Goal: Task Accomplishment & Management: Complete application form

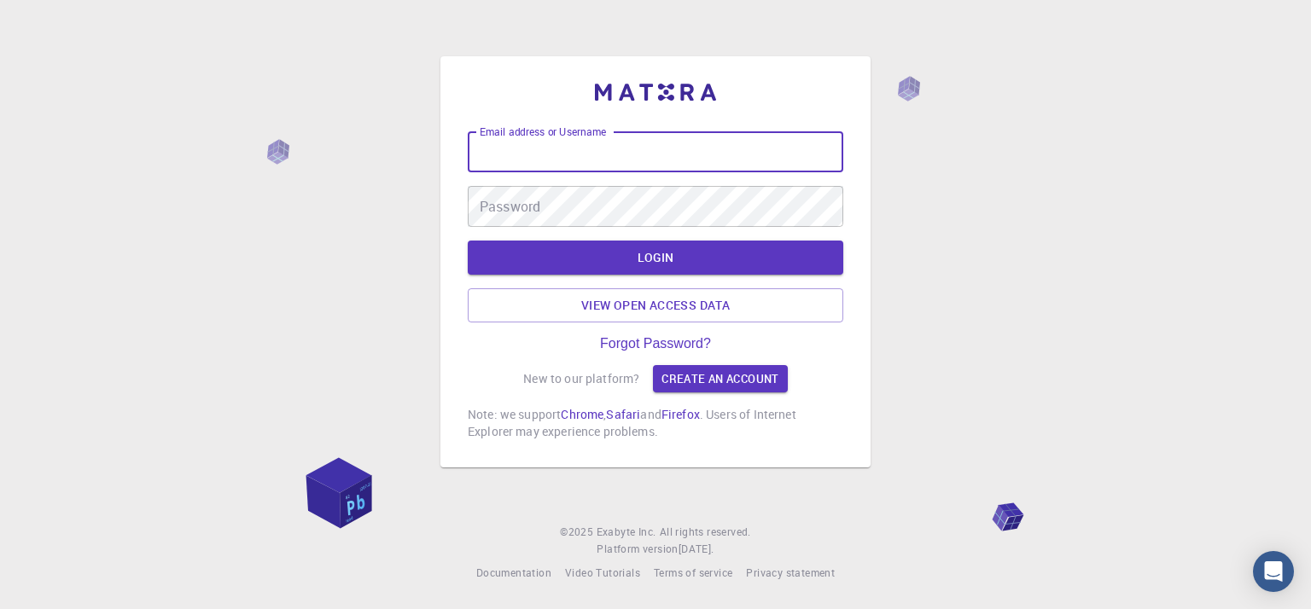
click at [730, 142] on input "Email address or Username" at bounding box center [656, 151] width 376 height 41
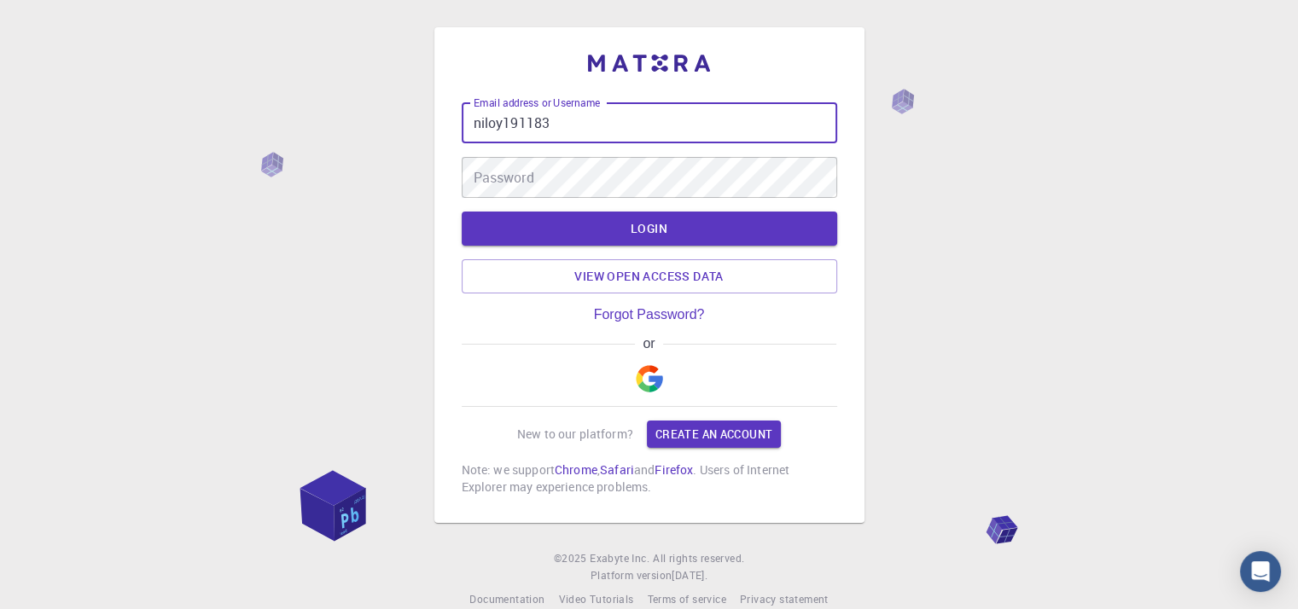
click at [737, 125] on input "niloy191183" at bounding box center [650, 122] width 376 height 41
type input "niloy191183"
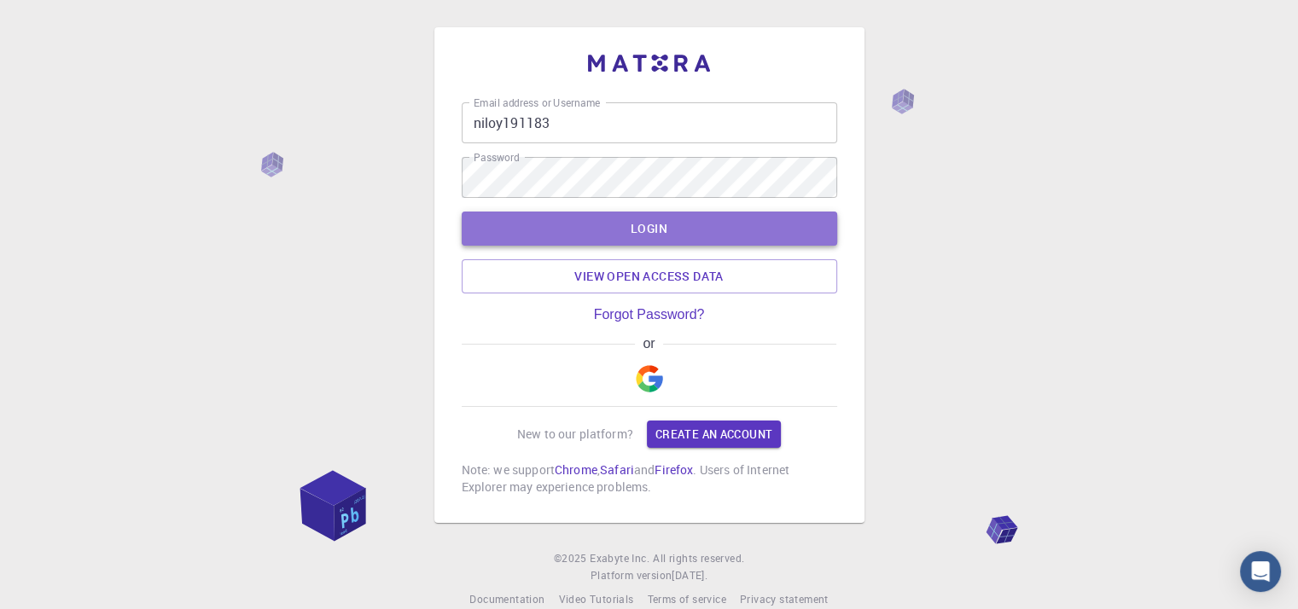
click at [726, 230] on button "LOGIN" at bounding box center [650, 229] width 376 height 34
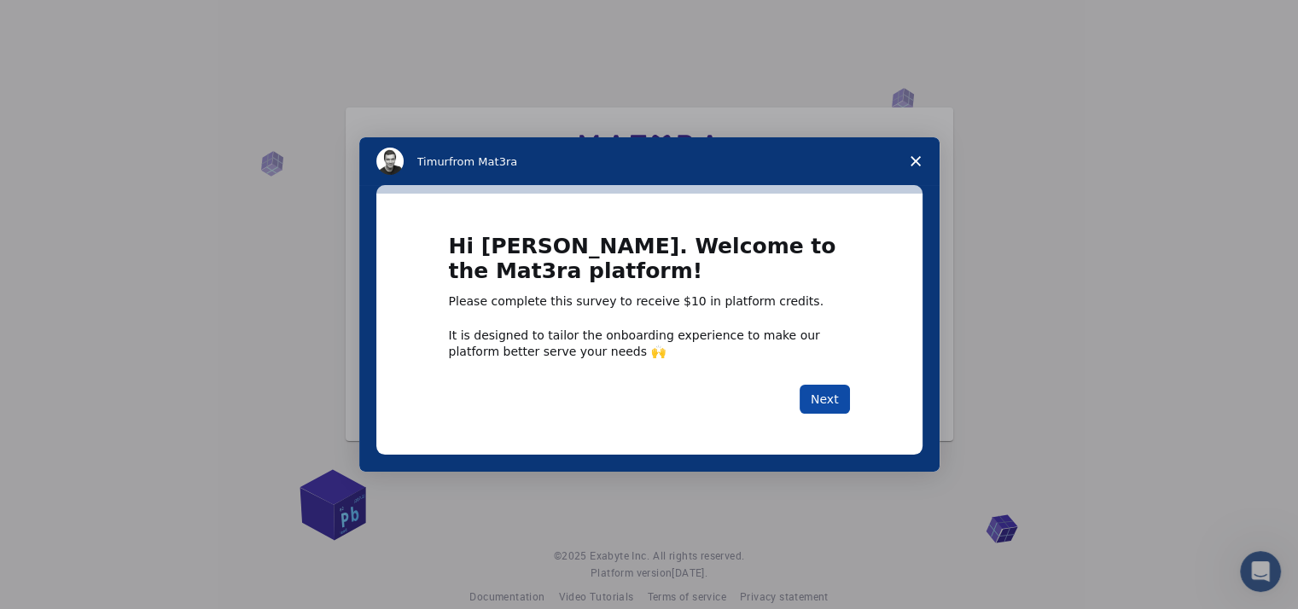
click at [821, 397] on button "Next" at bounding box center [825, 399] width 50 height 29
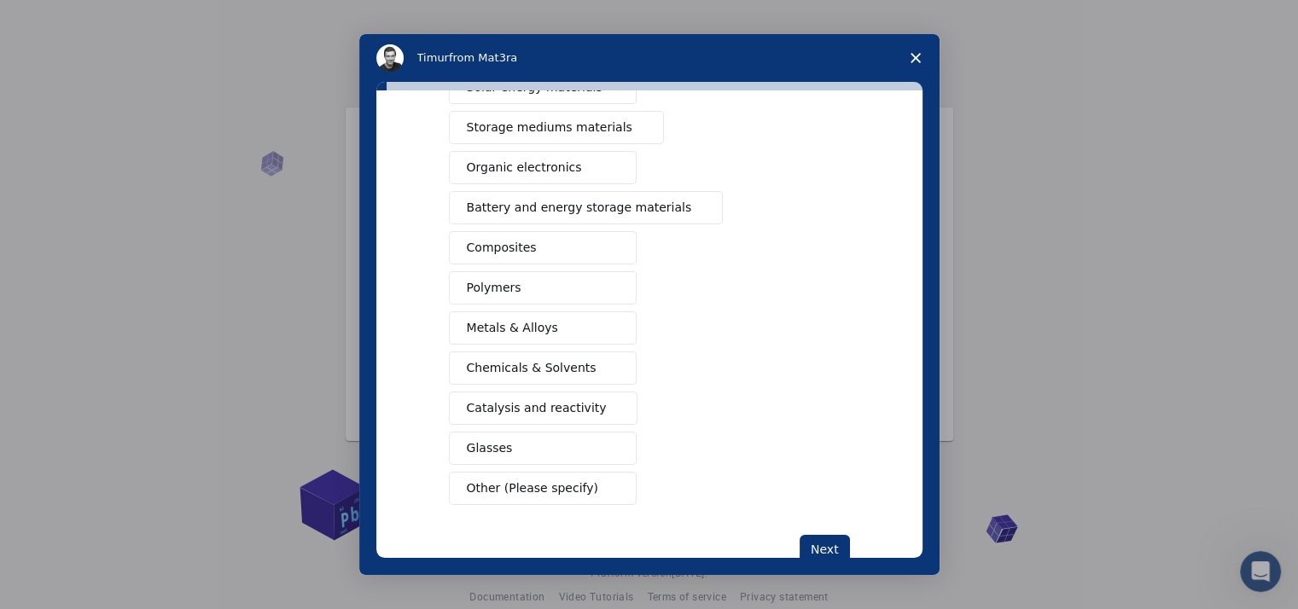
scroll to position [171, 0]
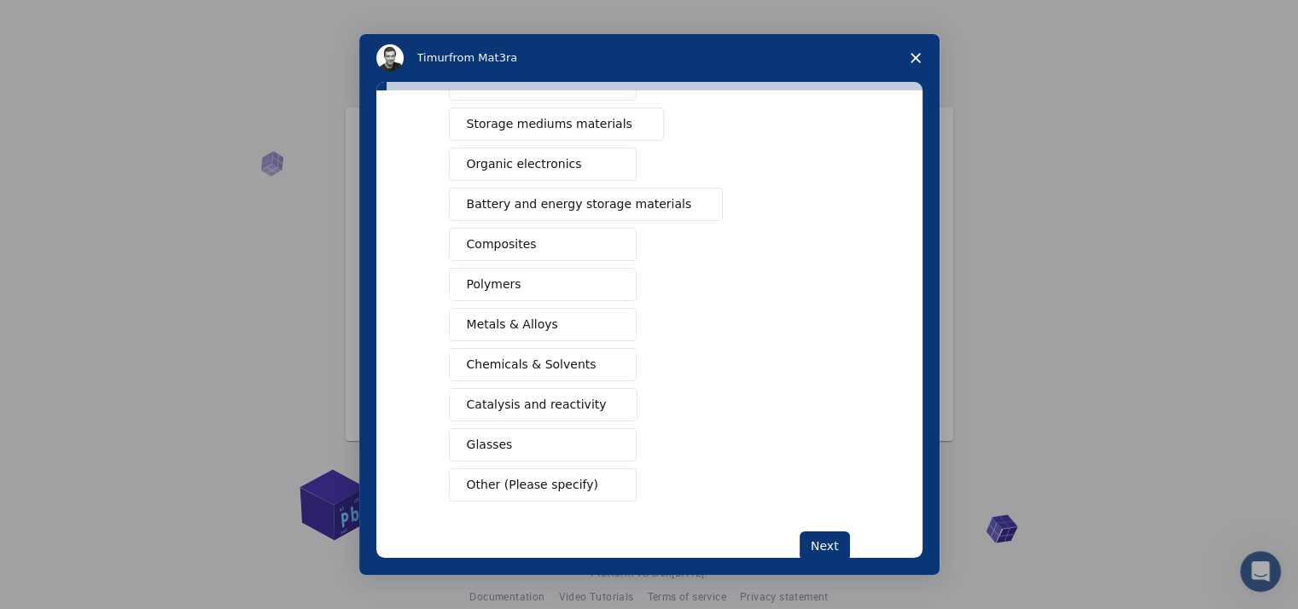
click at [621, 199] on span "Battery and energy storage materials" at bounding box center [579, 204] width 225 height 18
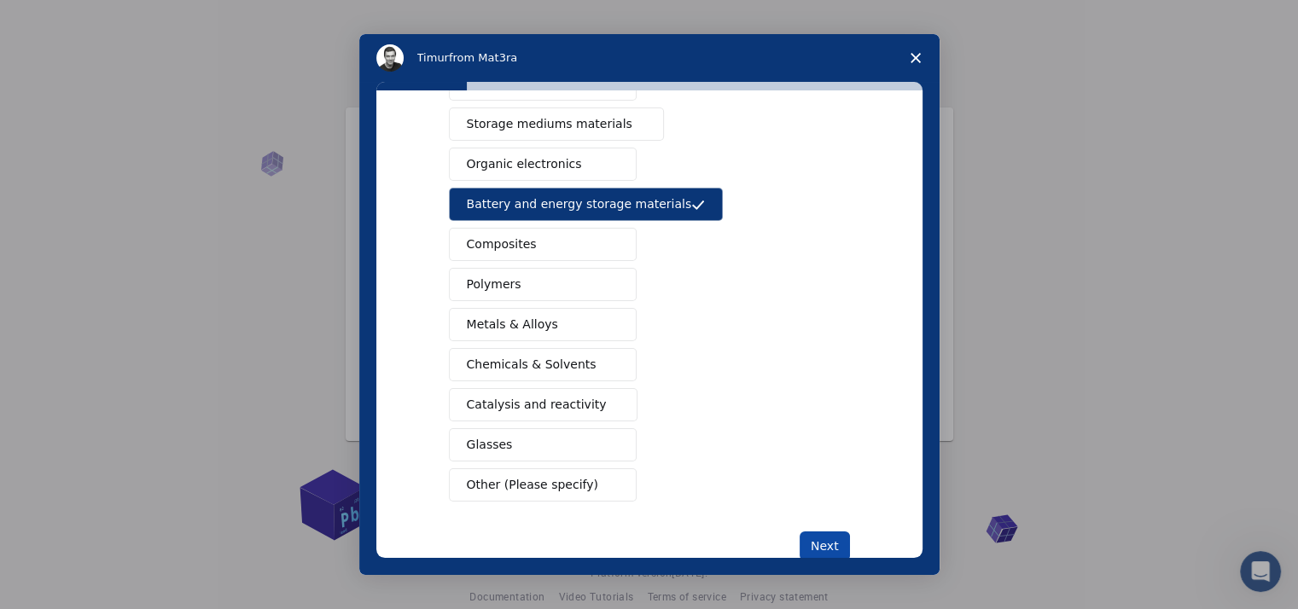
click at [810, 533] on button "Next" at bounding box center [825, 546] width 50 height 29
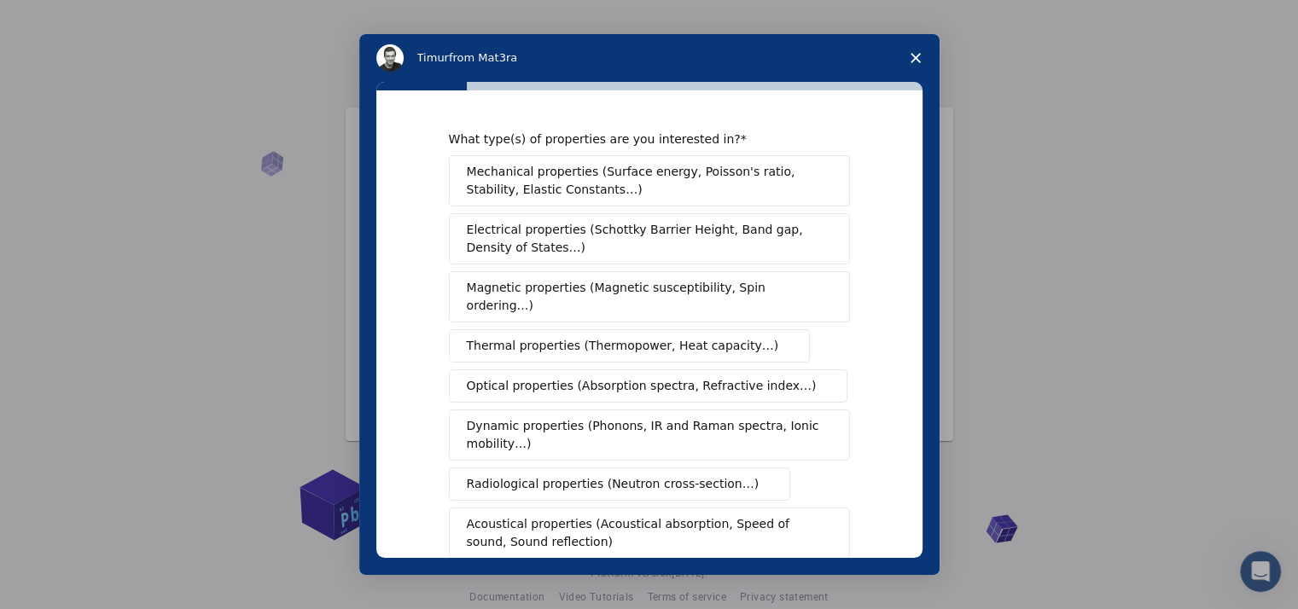
click at [750, 179] on span "Mechanical properties (Surface energy, Poisson's ratio, Stability, Elastic Cons…" at bounding box center [645, 181] width 356 height 36
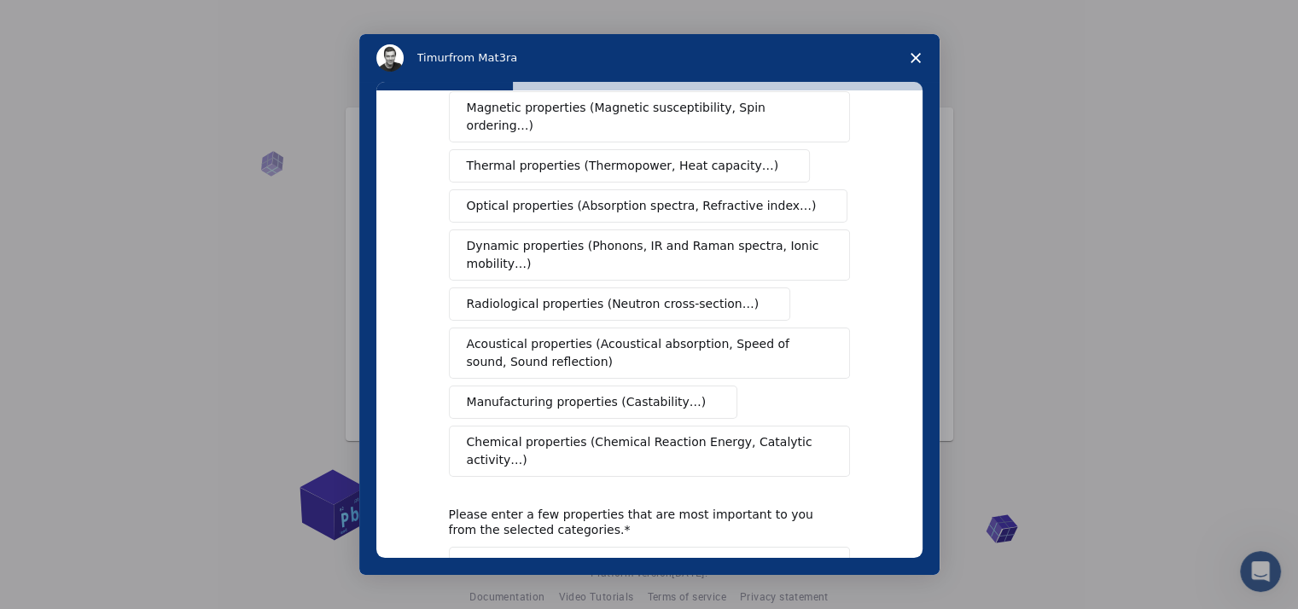
scroll to position [256, 0]
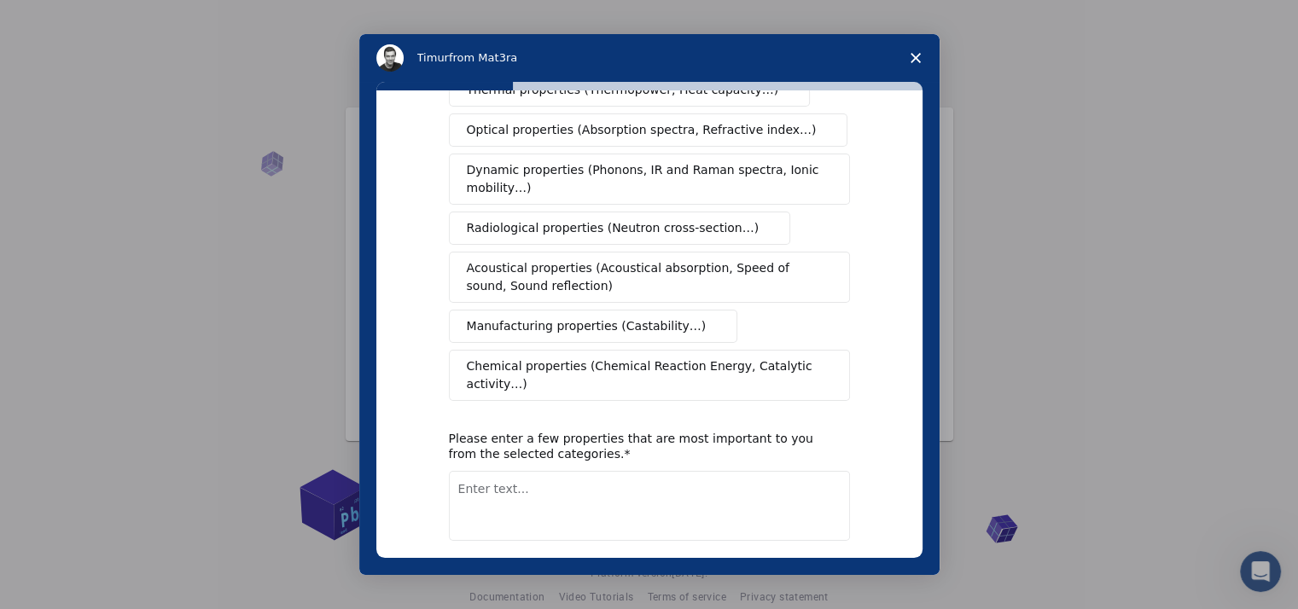
click at [807, 571] on button "Next" at bounding box center [825, 585] width 50 height 29
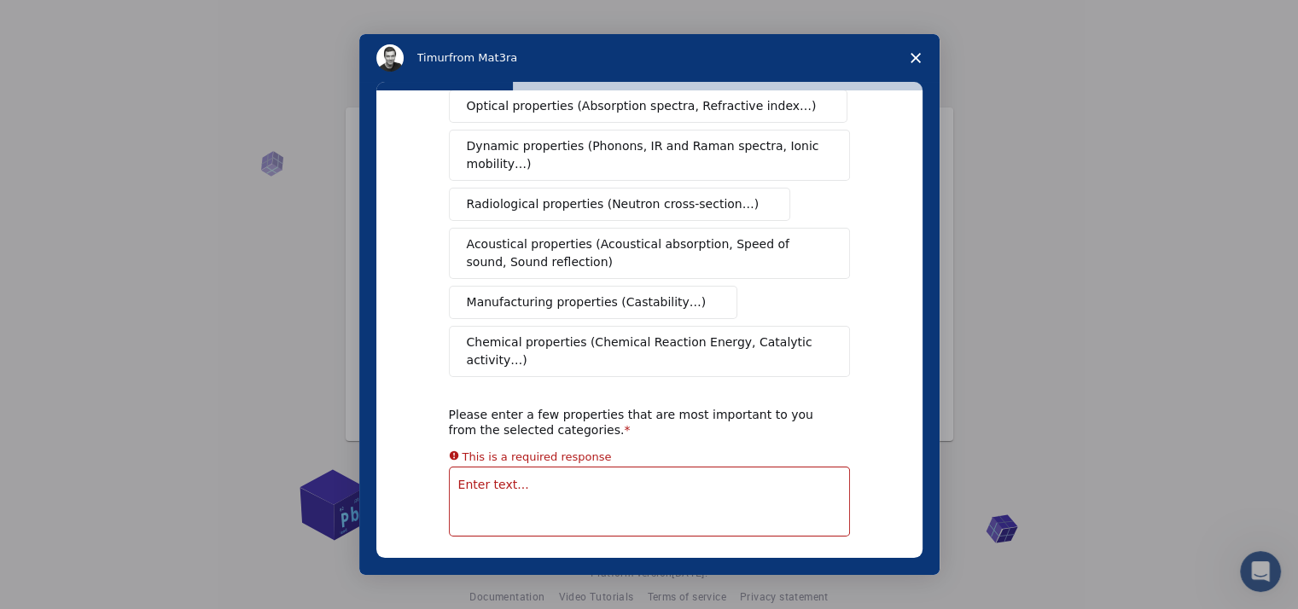
scroll to position [319, 0]
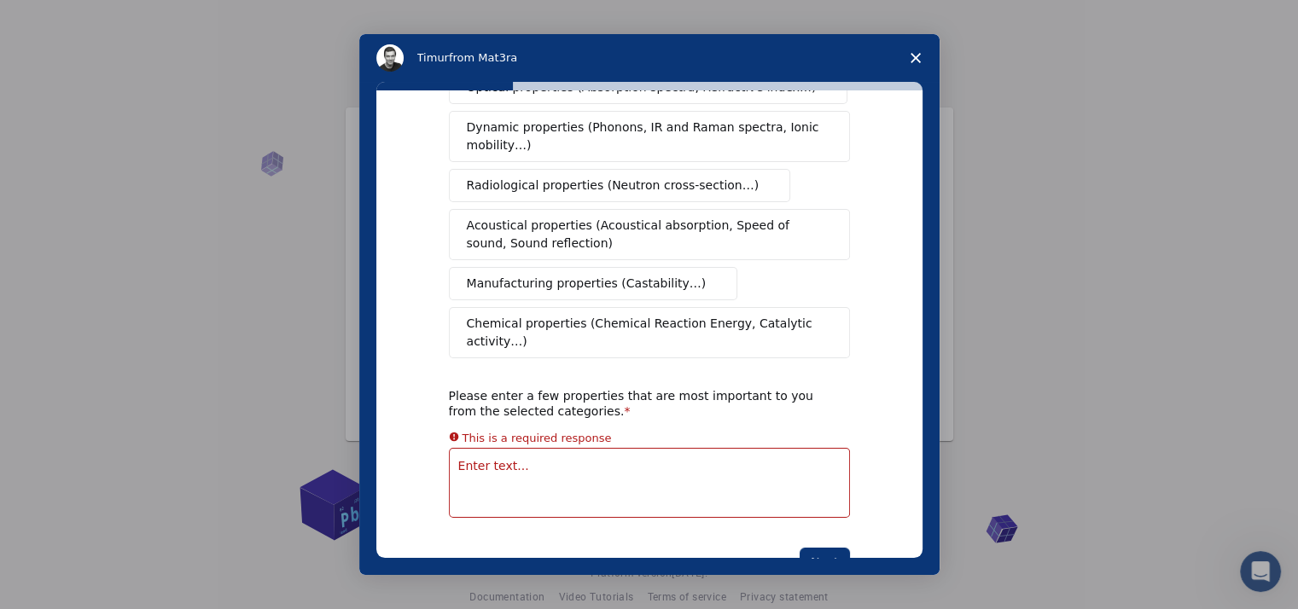
click at [567, 448] on textarea "Enter text..." at bounding box center [649, 483] width 401 height 70
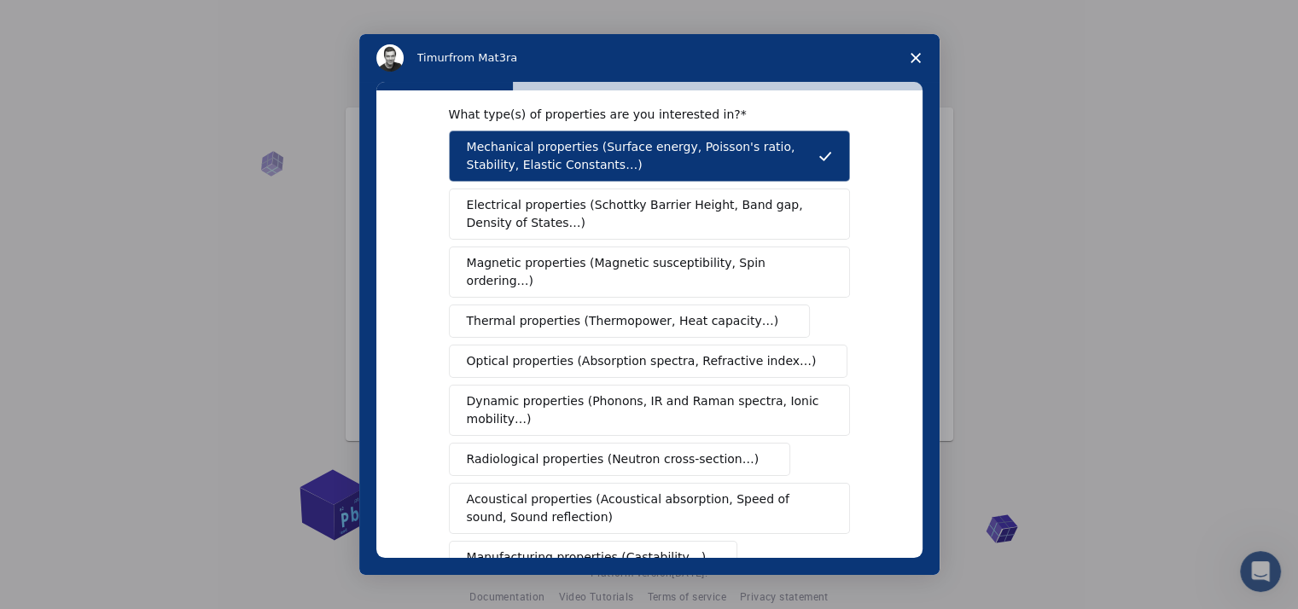
scroll to position [0, 0]
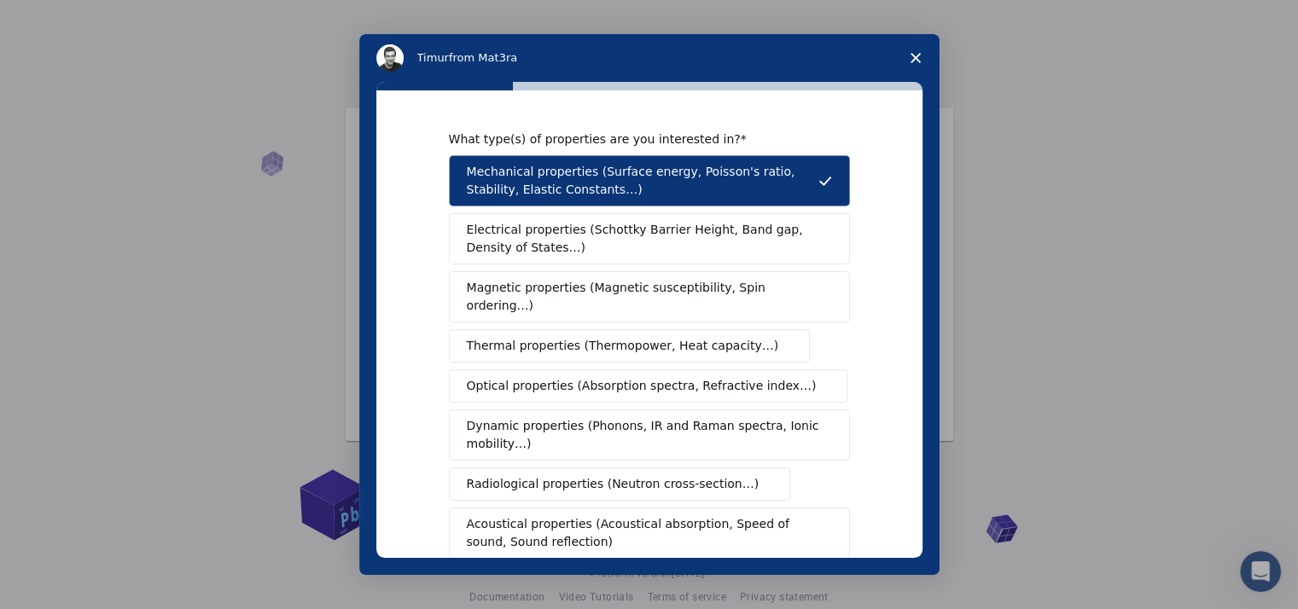
drag, startPoint x: 759, startPoint y: 65, endPoint x: 767, endPoint y: 146, distance: 81.5
click at [767, 146] on div "Timur from Mat3ra What type(s) of properties are you interested in? Mechanical …" at bounding box center [649, 304] width 580 height 541
click at [860, 315] on div "What type(s) of properties are you interested in? Mechanical properties (Surfac…" at bounding box center [649, 324] width 546 height 468
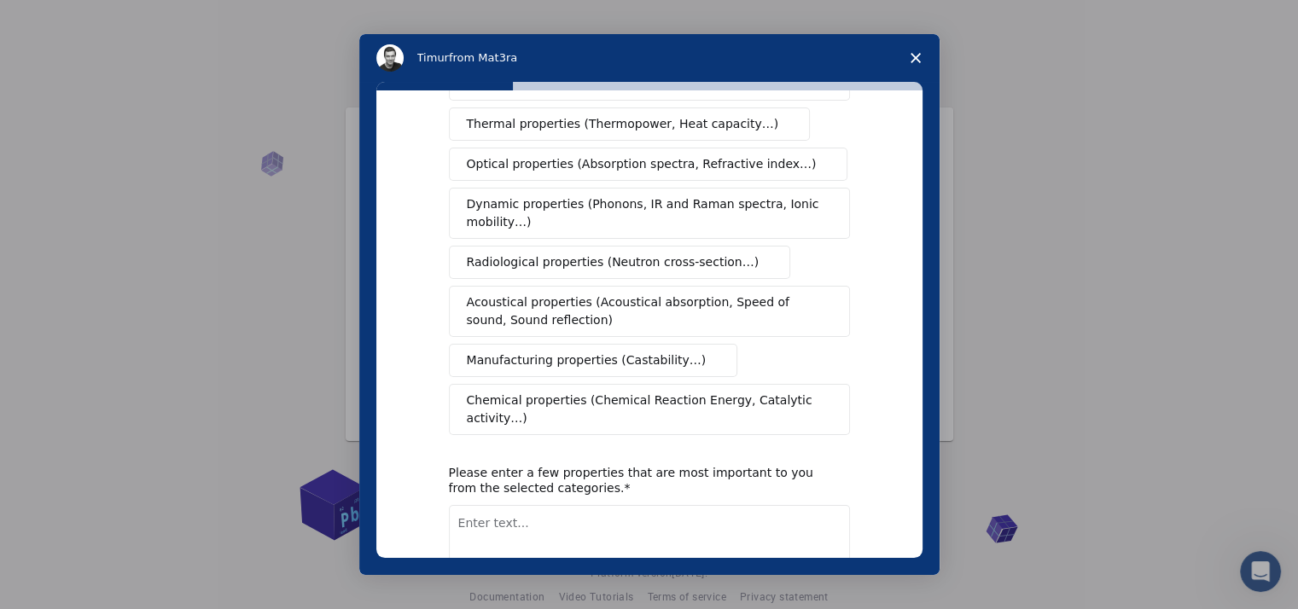
scroll to position [256, 0]
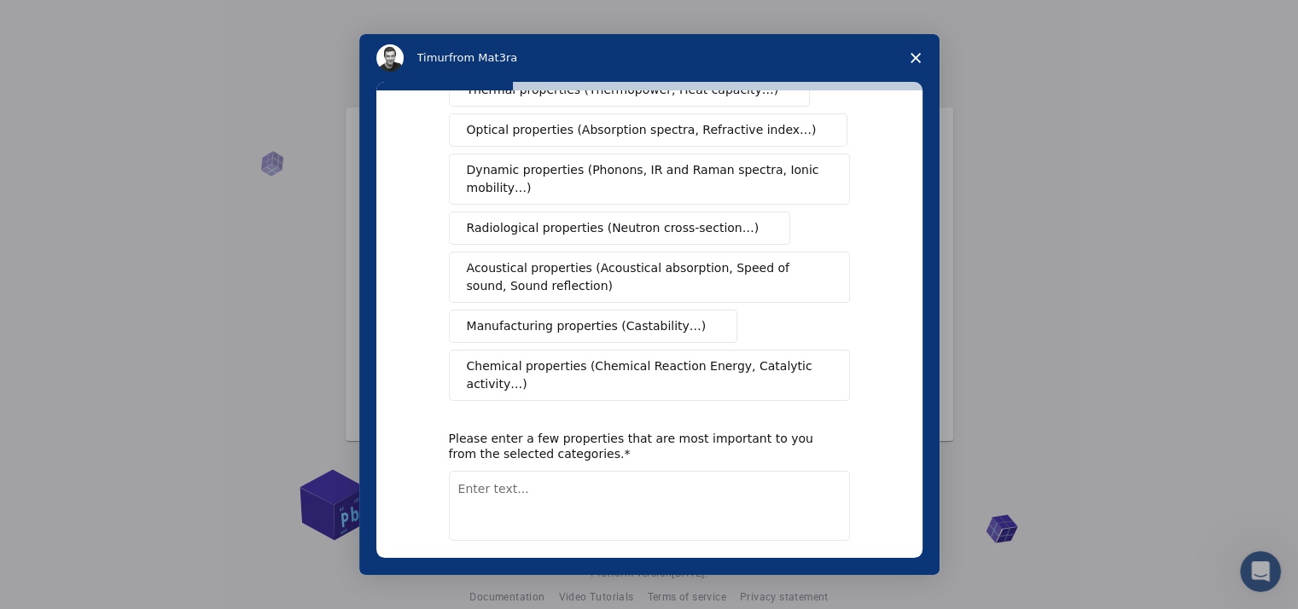
click at [522, 471] on textarea "Enter text..." at bounding box center [649, 506] width 401 height 70
type textarea "Surface energy"
click at [829, 571] on button "Next" at bounding box center [825, 585] width 50 height 29
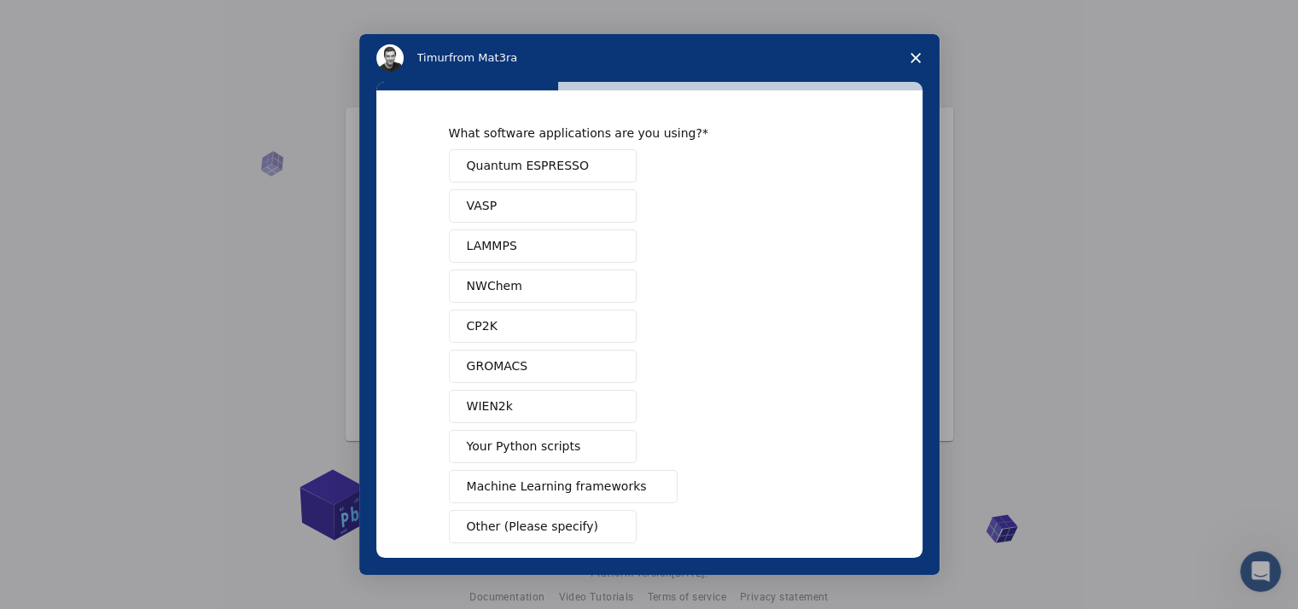
scroll to position [0, 0]
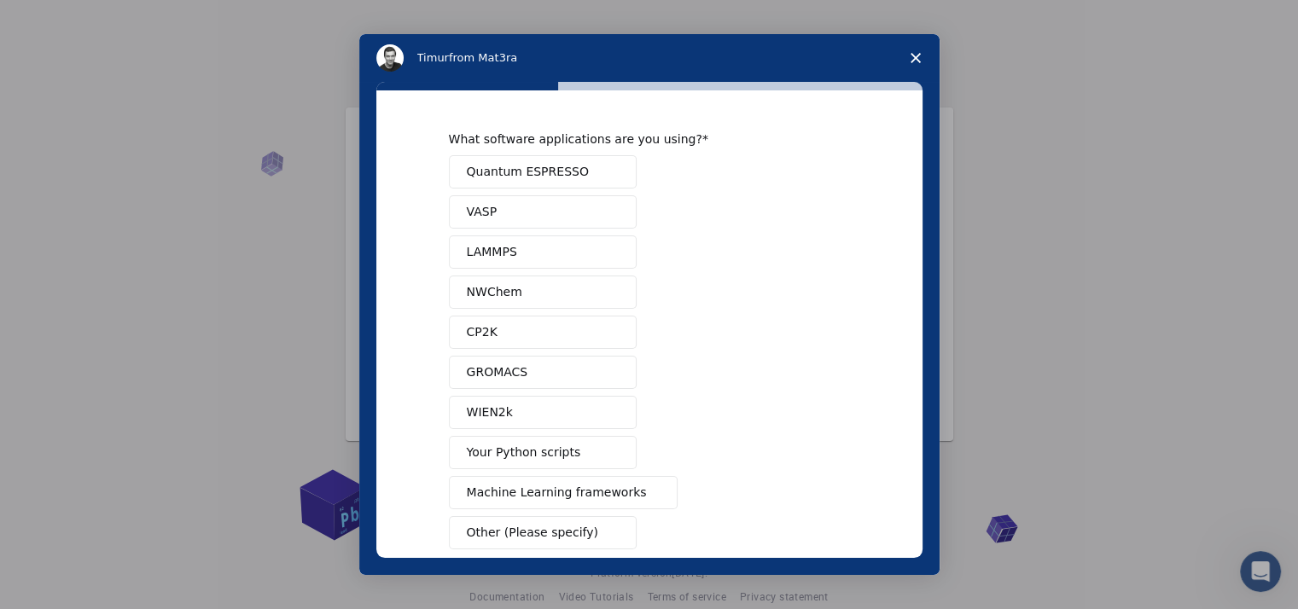
click at [589, 177] on button "Quantum ESPRESSO" at bounding box center [543, 171] width 188 height 33
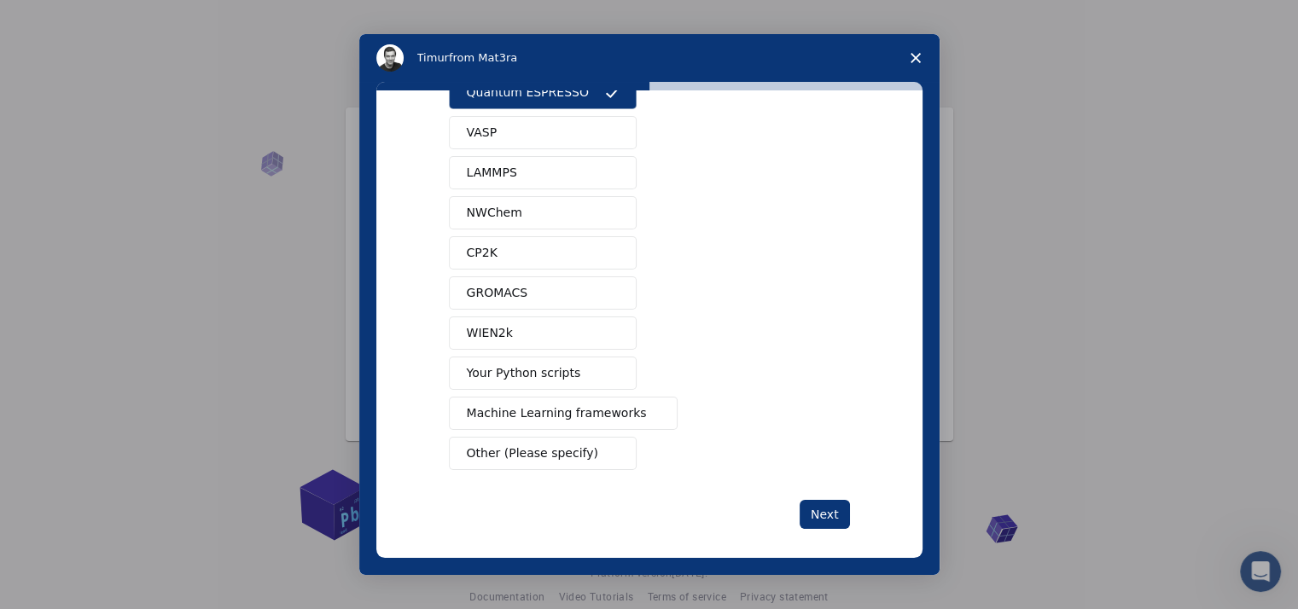
scroll to position [85, 0]
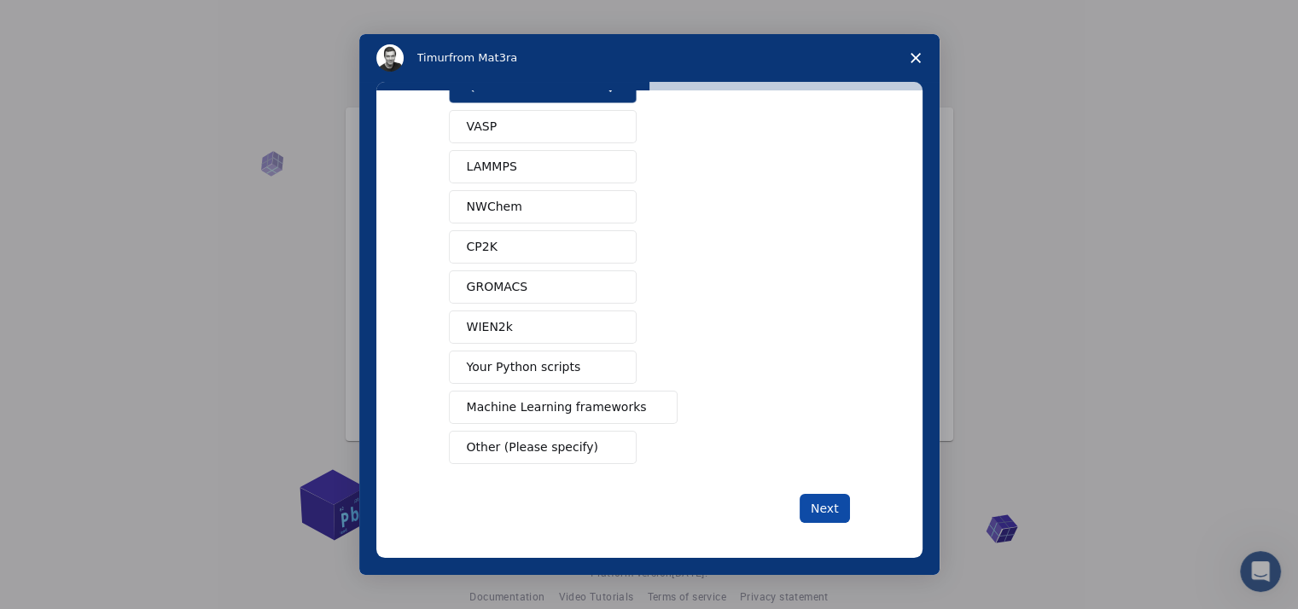
click at [800, 498] on button "Next" at bounding box center [825, 508] width 50 height 29
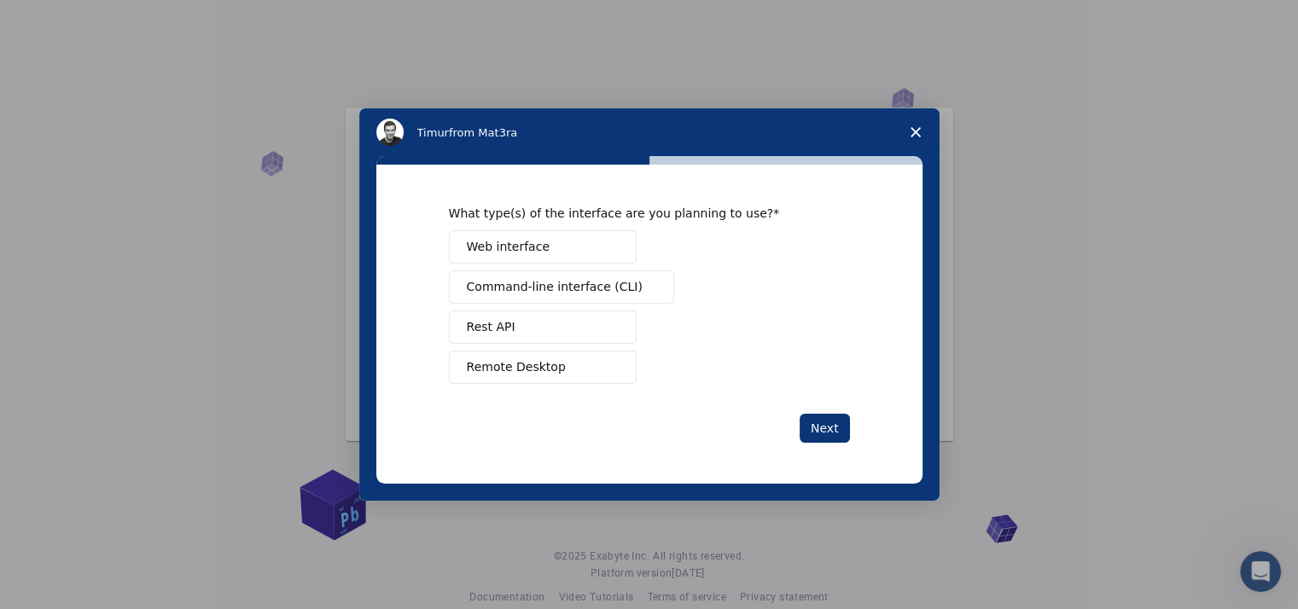
scroll to position [0, 0]
click at [607, 257] on button "Web interface" at bounding box center [543, 246] width 188 height 33
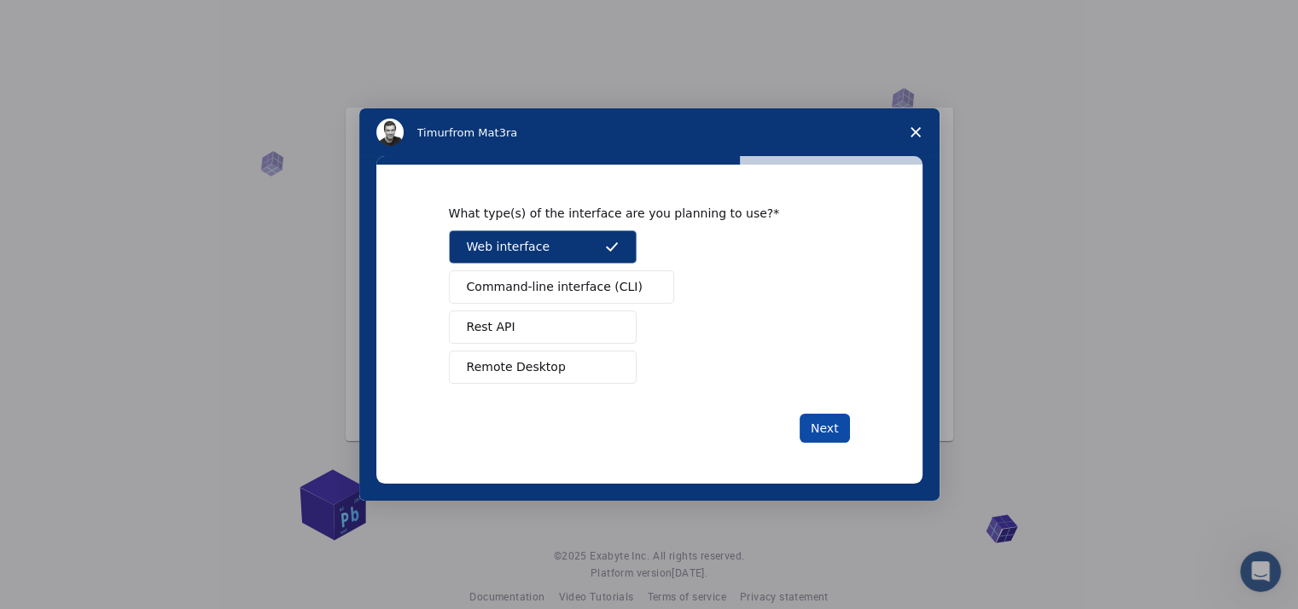
click at [821, 423] on button "Next" at bounding box center [825, 428] width 50 height 29
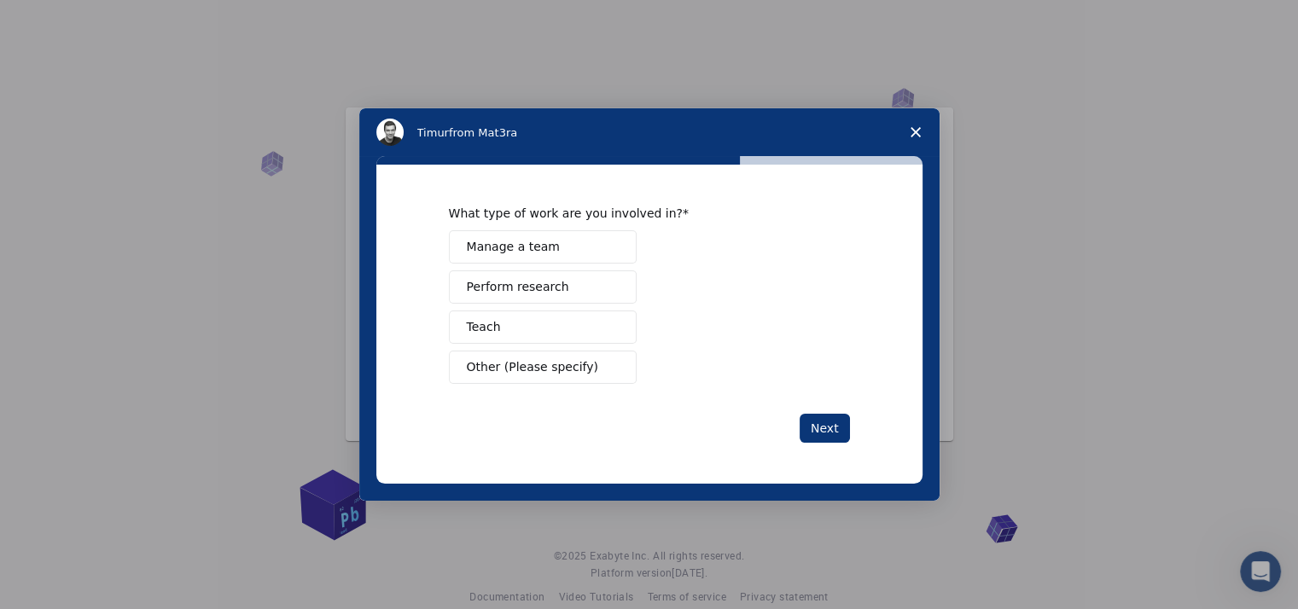
click at [580, 285] on button "Perform research" at bounding box center [543, 287] width 188 height 33
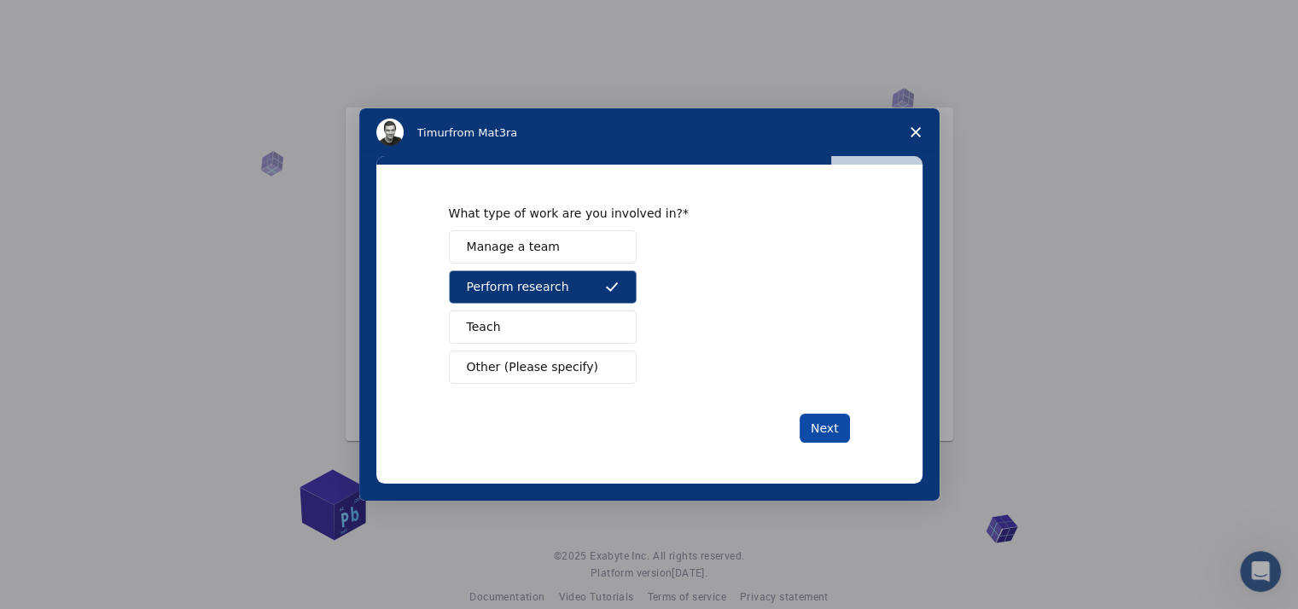
click at [831, 428] on button "Next" at bounding box center [825, 428] width 50 height 29
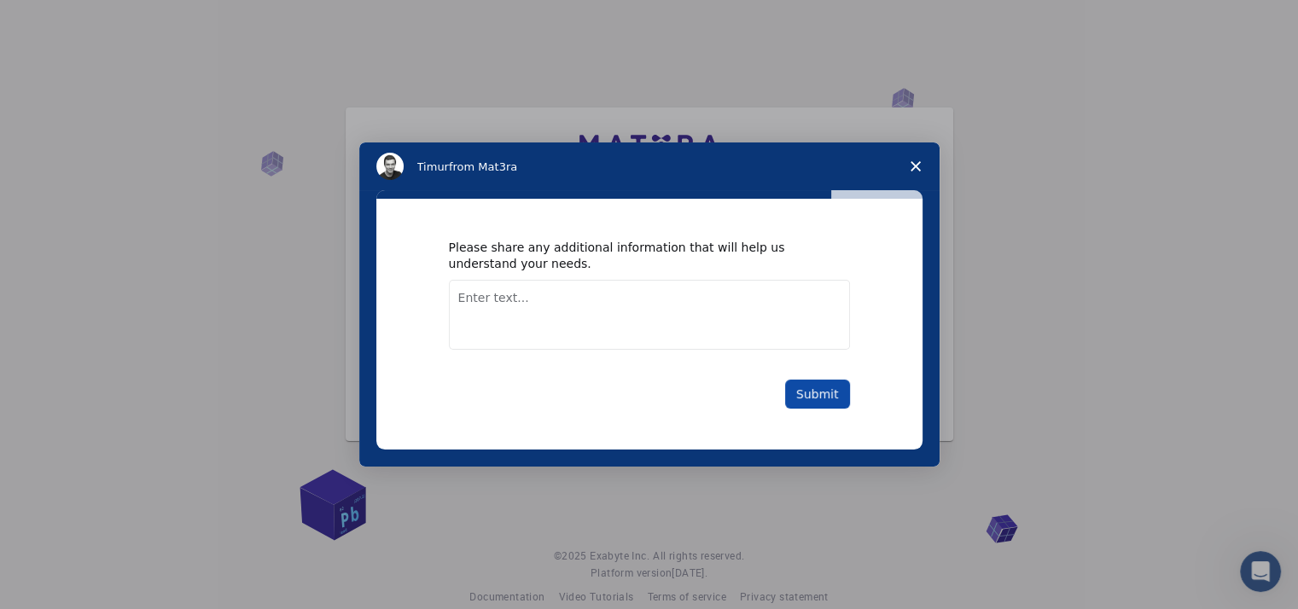
click at [822, 393] on button "Submit" at bounding box center [817, 394] width 65 height 29
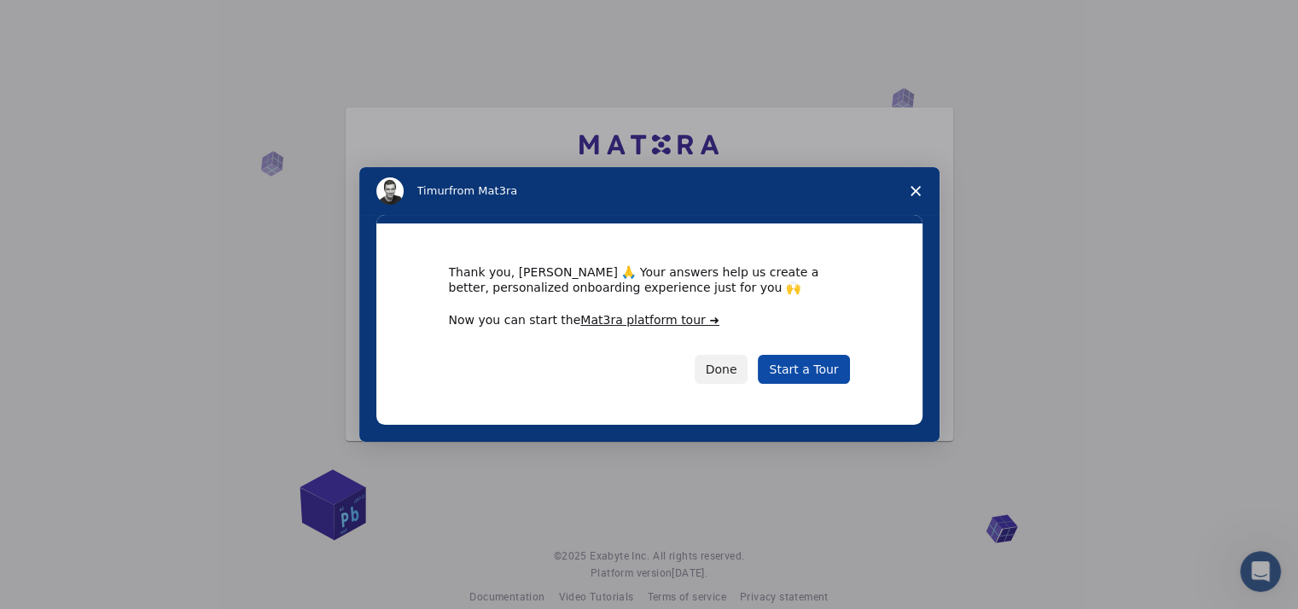
click at [819, 373] on link "Start a Tour" at bounding box center [803, 369] width 91 height 29
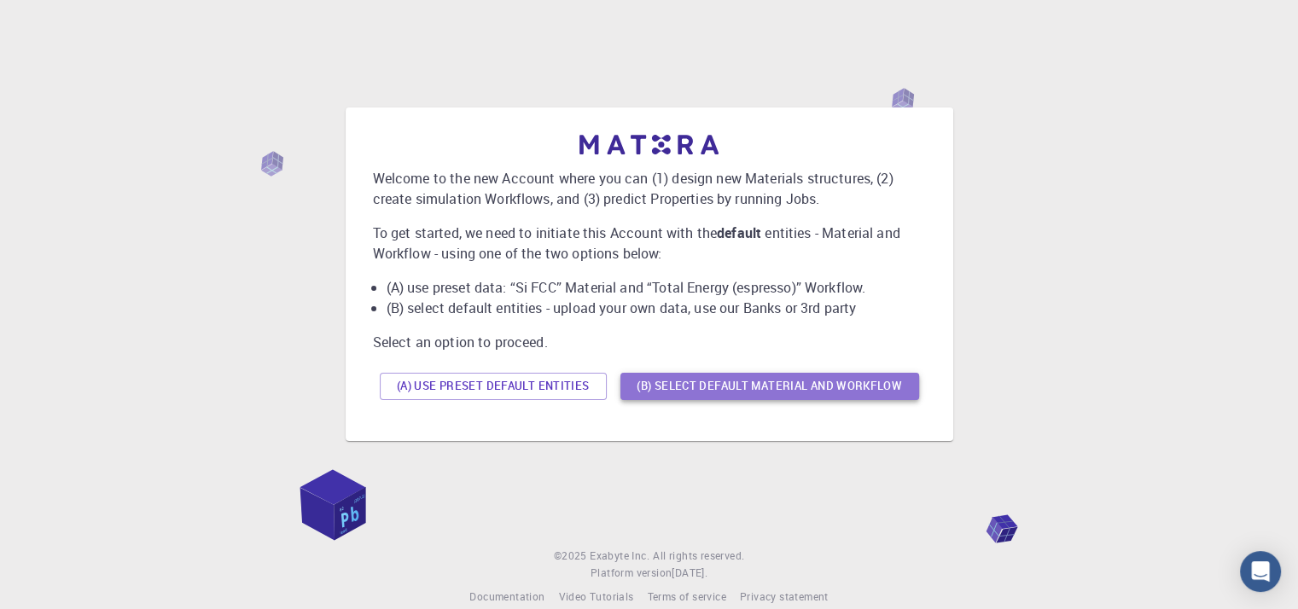
click at [663, 389] on button "(B) Select default material and workflow" at bounding box center [770, 386] width 299 height 27
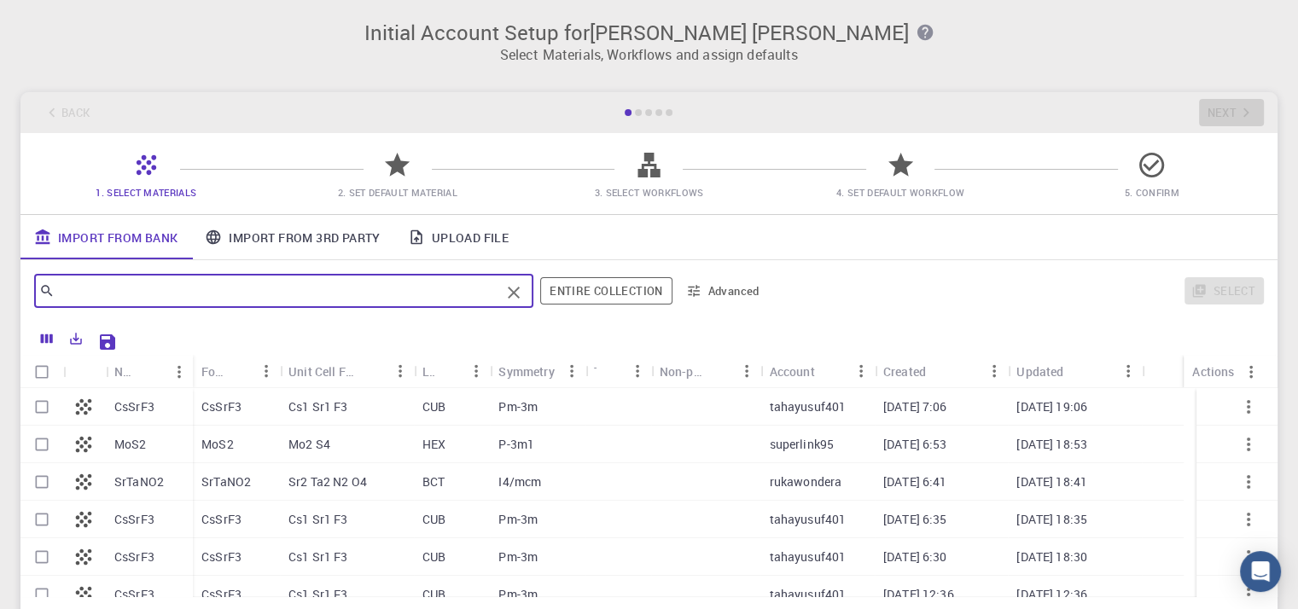
click at [266, 291] on input "text" at bounding box center [278, 291] width 446 height 24
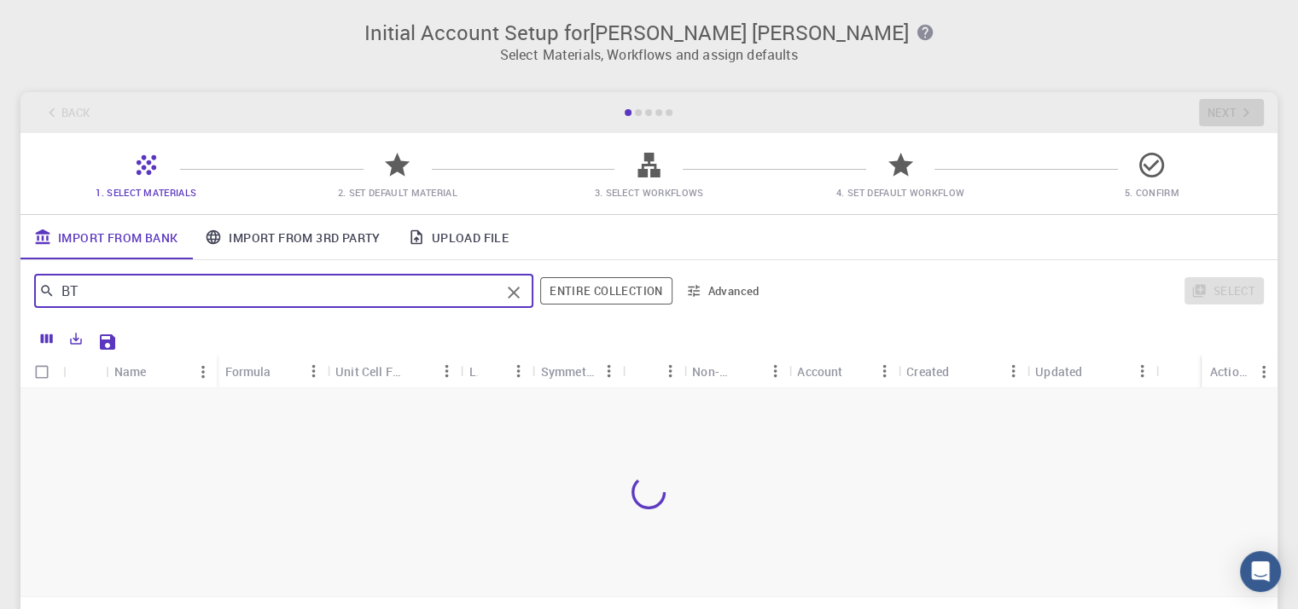
type input "B"
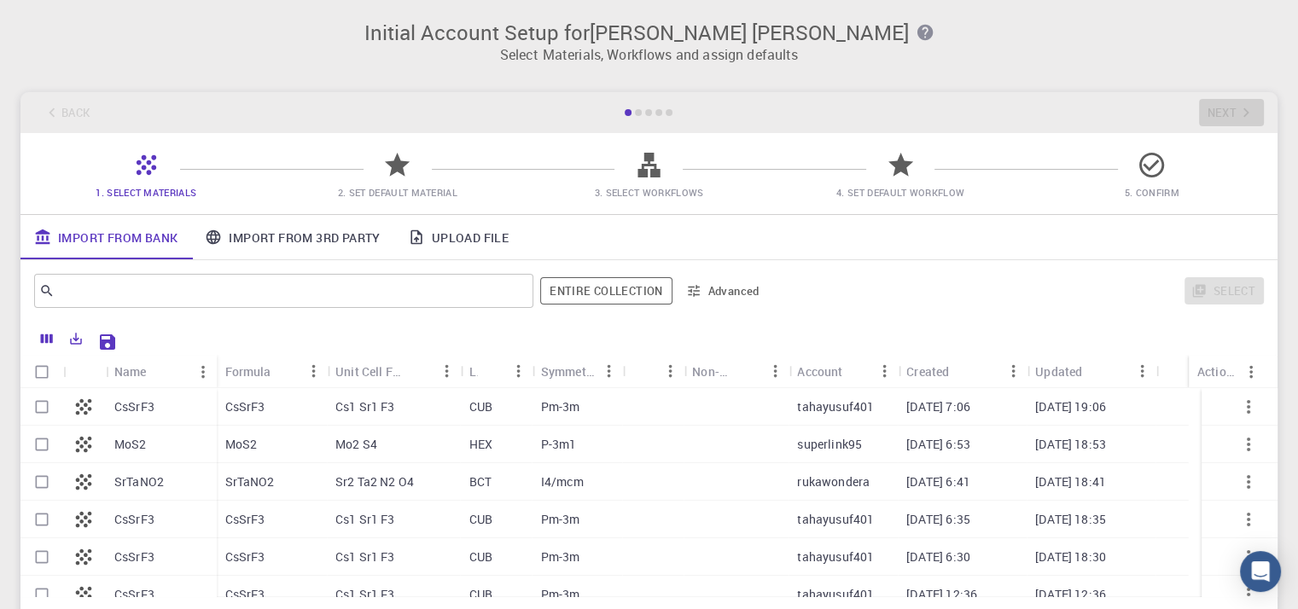
click at [259, 403] on p "CsSrF3" at bounding box center [245, 407] width 40 height 17
checkbox input "true"
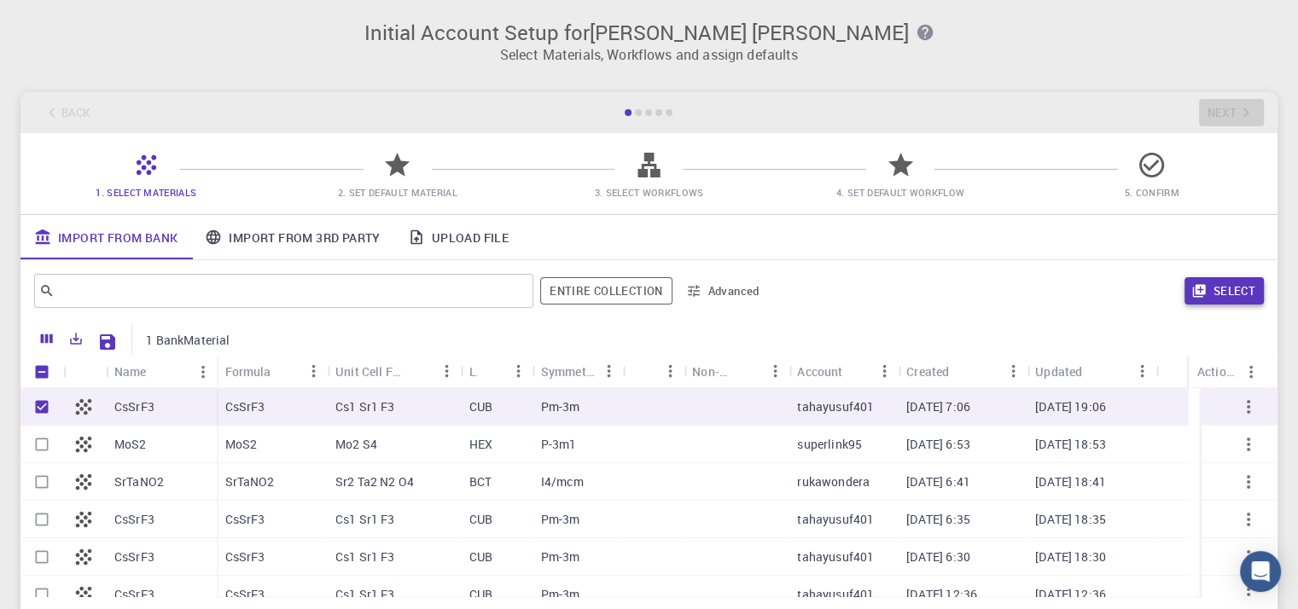
click at [1231, 291] on button "Select" at bounding box center [1224, 290] width 79 height 27
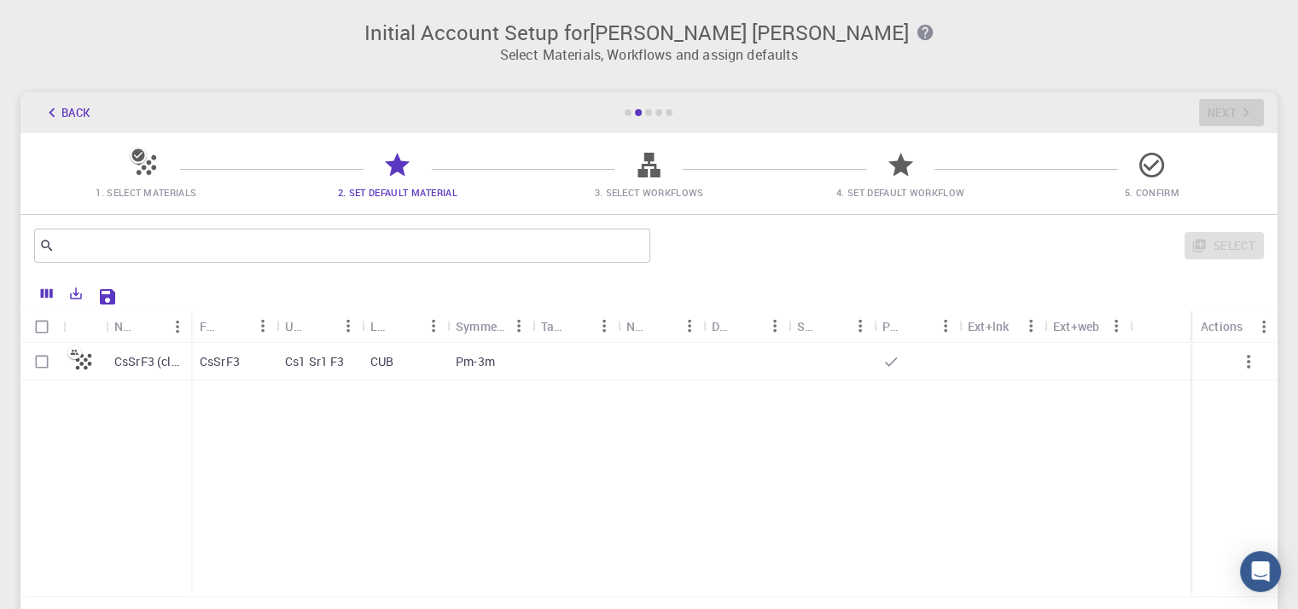
click at [144, 169] on icon at bounding box center [147, 165] width 20 height 20
click at [153, 172] on icon at bounding box center [146, 165] width 30 height 30
click at [154, 172] on icon at bounding box center [146, 165] width 30 height 30
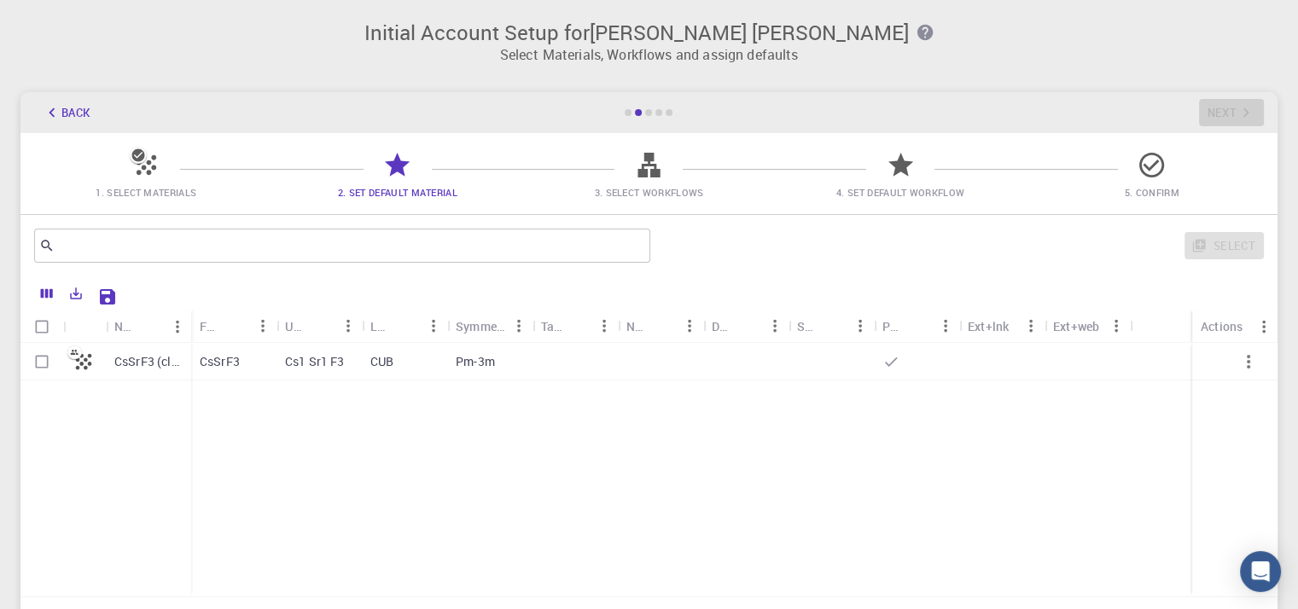
click at [142, 146] on div "1. Select Materials 2. Set Default Material 3. Select Workflows 4. Set Default …" at bounding box center [648, 173] width 1257 height 81
click at [146, 178] on icon at bounding box center [146, 165] width 30 height 30
click at [417, 184] on span "2. Set Default Material" at bounding box center [398, 192] width 238 height 17
click at [654, 366] on div at bounding box center [660, 362] width 85 height 38
checkbox input "true"
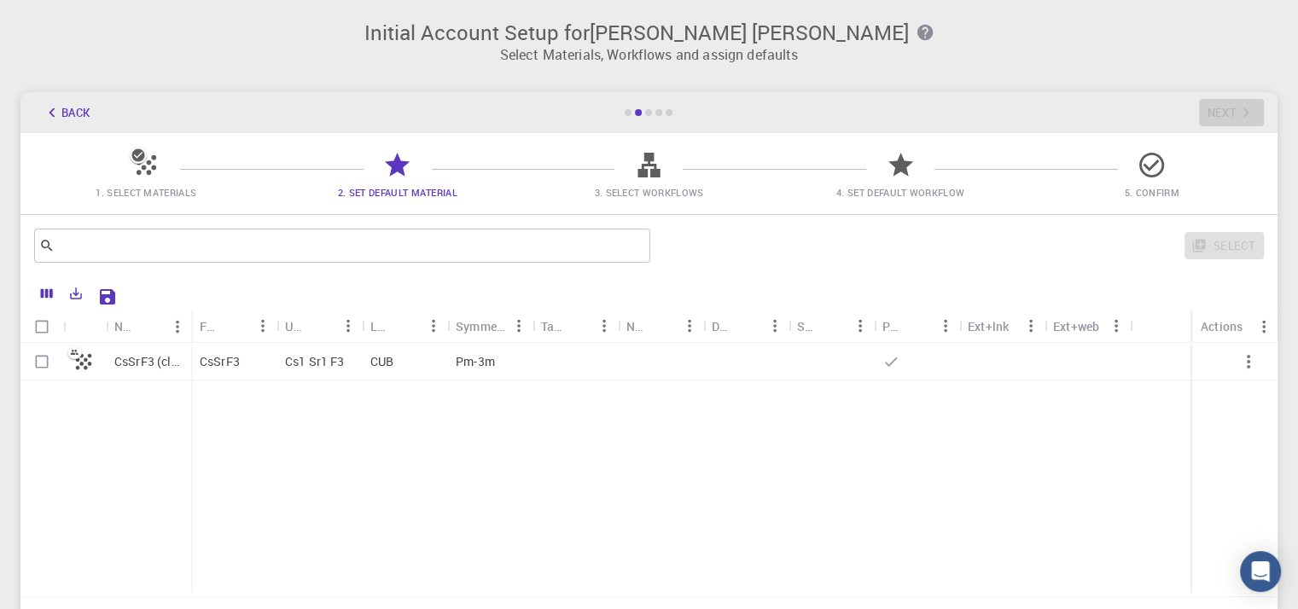
checkbox input "true"
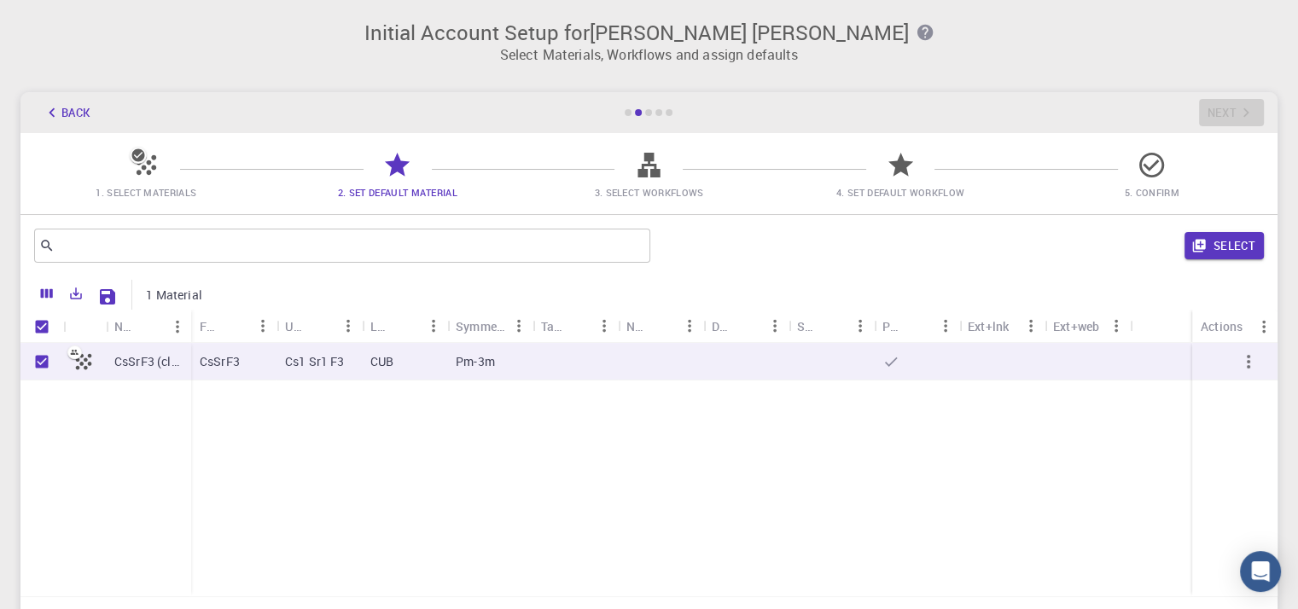
click at [644, 364] on div at bounding box center [660, 362] width 85 height 38
checkbox input "false"
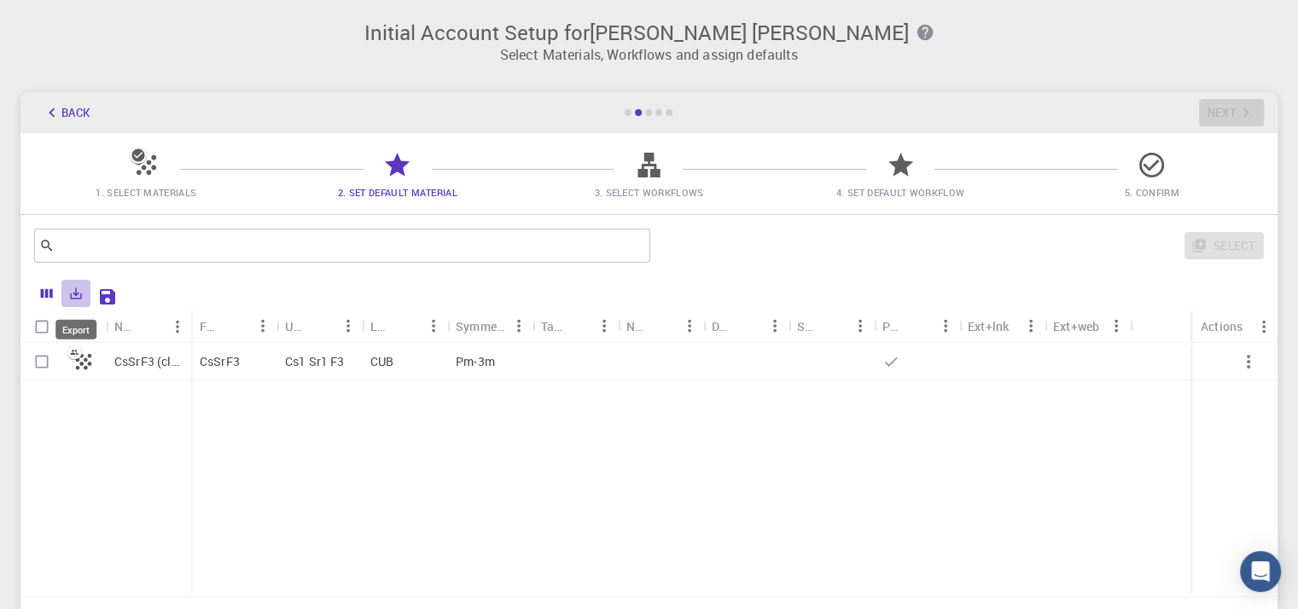
click at [78, 291] on icon "Export" at bounding box center [75, 293] width 15 height 15
click at [96, 427] on div "CsSrF3 (clone)" at bounding box center [105, 470] width 171 height 254
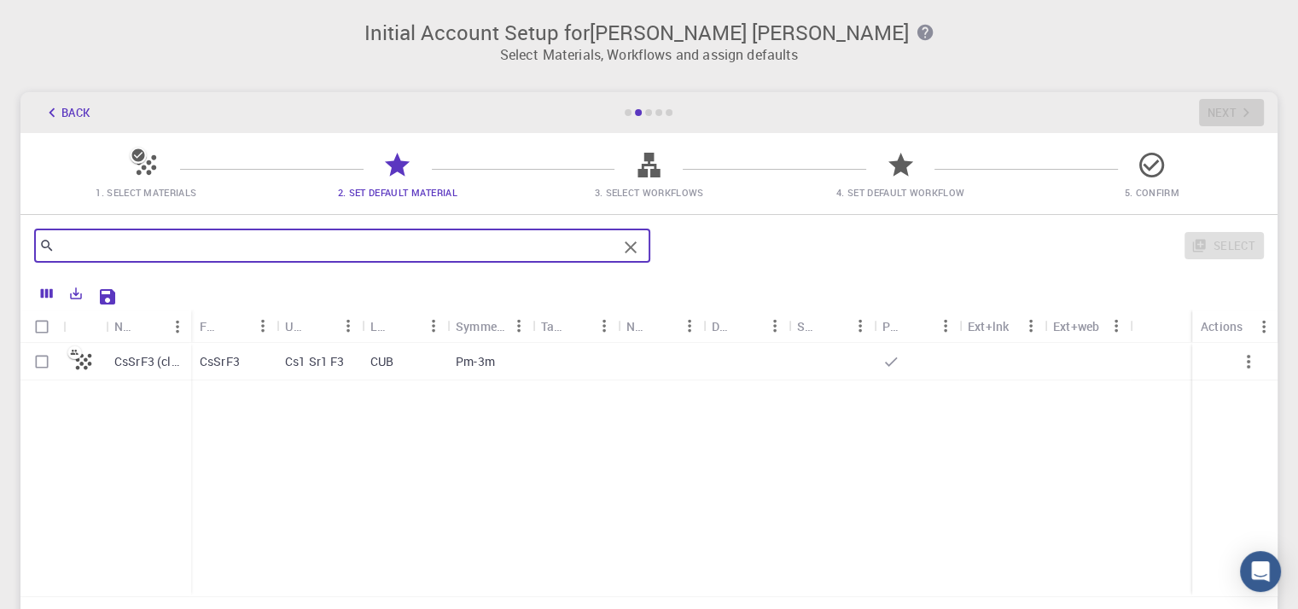
click at [236, 243] on input "text" at bounding box center [336, 246] width 563 height 24
click at [622, 243] on icon "Clear" at bounding box center [631, 247] width 20 height 20
click at [434, 235] on input "text" at bounding box center [336, 246] width 563 height 24
type input "B"
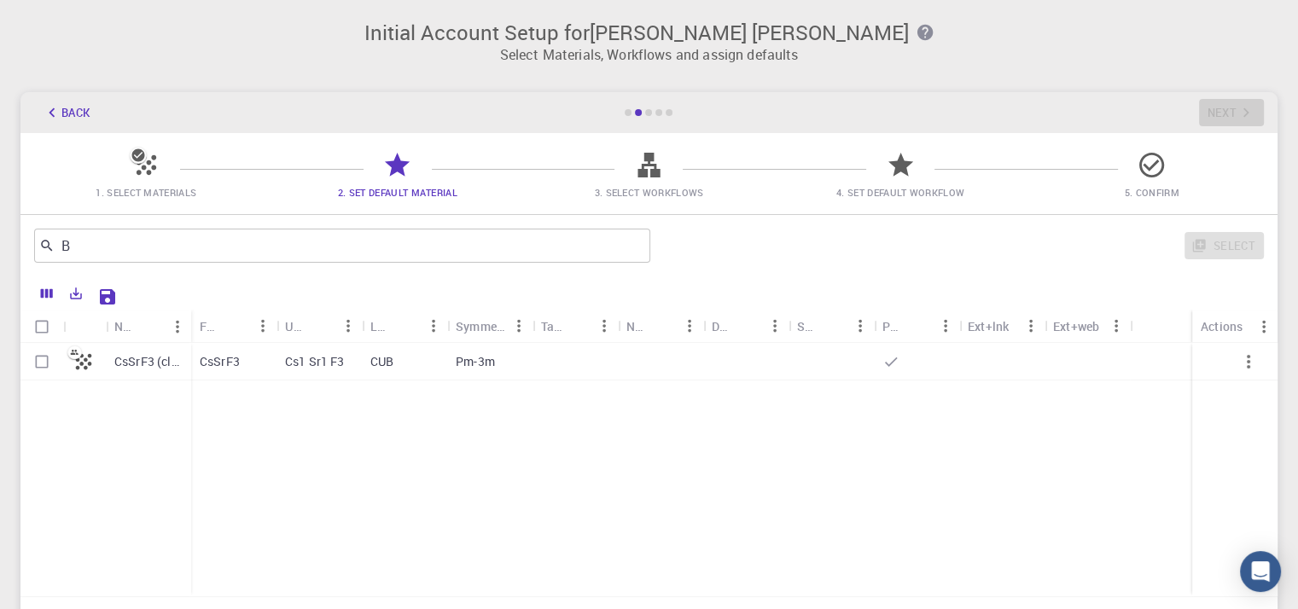
click at [358, 424] on div "CsSrF3 (clone) CsSrF3 Cs1 Sr1 F3 CUB Pm-3m" at bounding box center [648, 470] width 1257 height 254
click at [205, 250] on input "B" at bounding box center [336, 246] width 563 height 24
click at [533, 366] on div at bounding box center [575, 362] width 85 height 38
checkbox input "true"
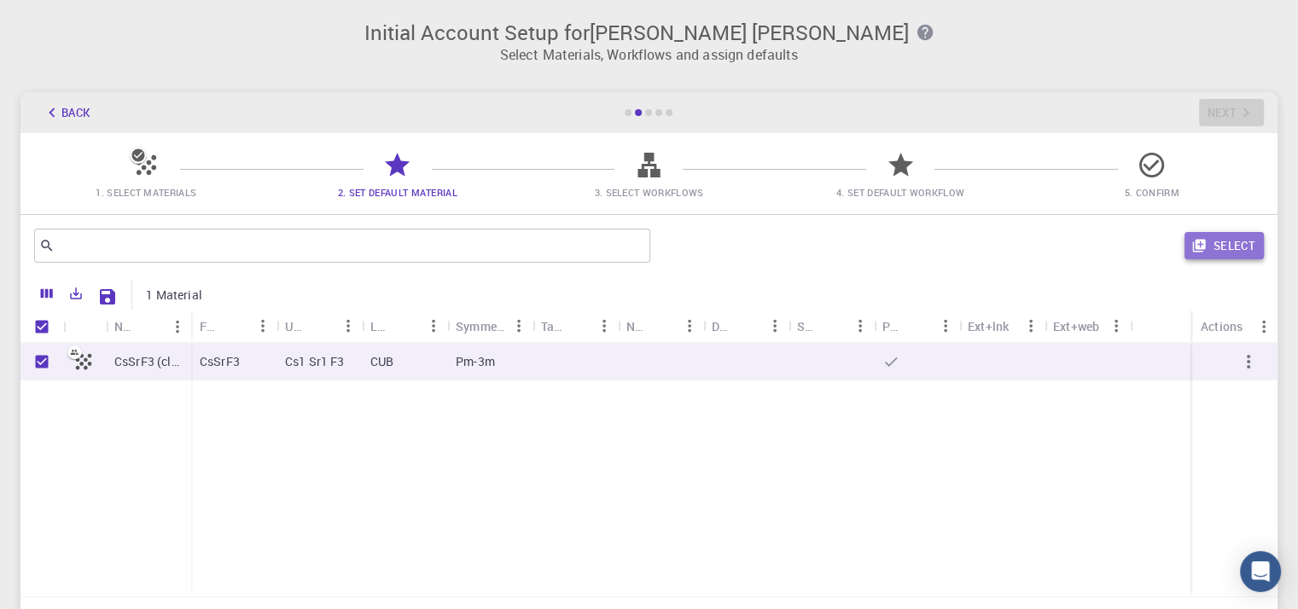
click at [1233, 240] on button "Select" at bounding box center [1224, 245] width 79 height 27
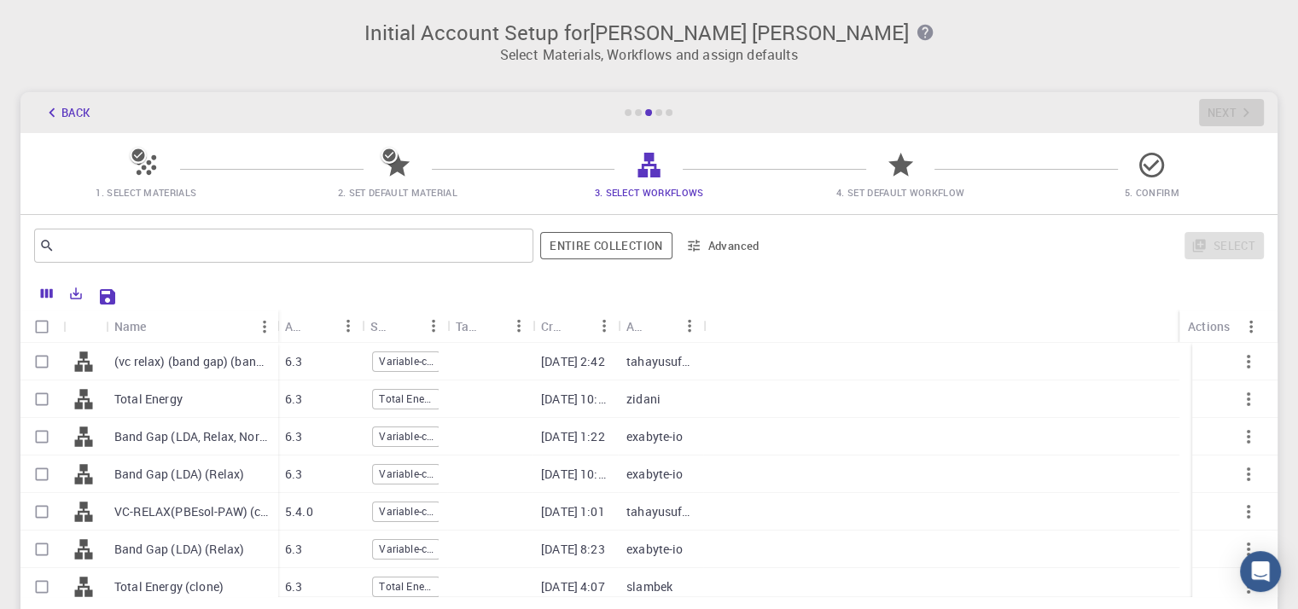
drag, startPoint x: 190, startPoint y: 318, endPoint x: 279, endPoint y: 318, distance: 88.8
click at [279, 318] on div "Name" at bounding box center [279, 326] width 17 height 33
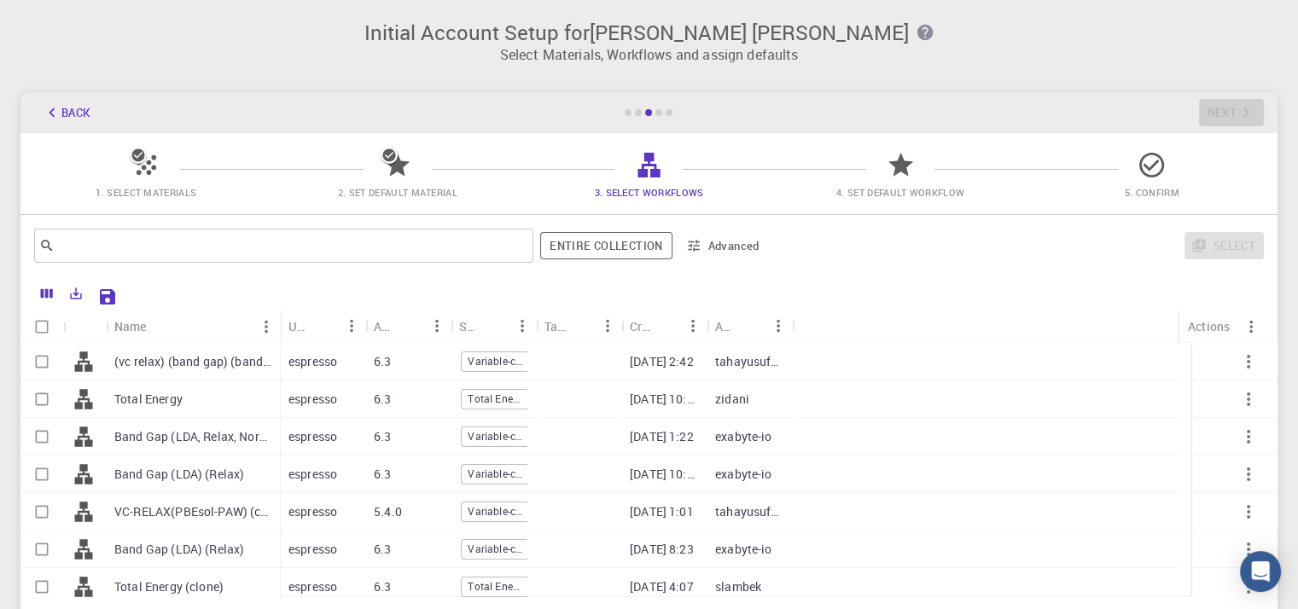
click at [204, 401] on div "Total Energy" at bounding box center [193, 400] width 174 height 38
checkbox input "true"
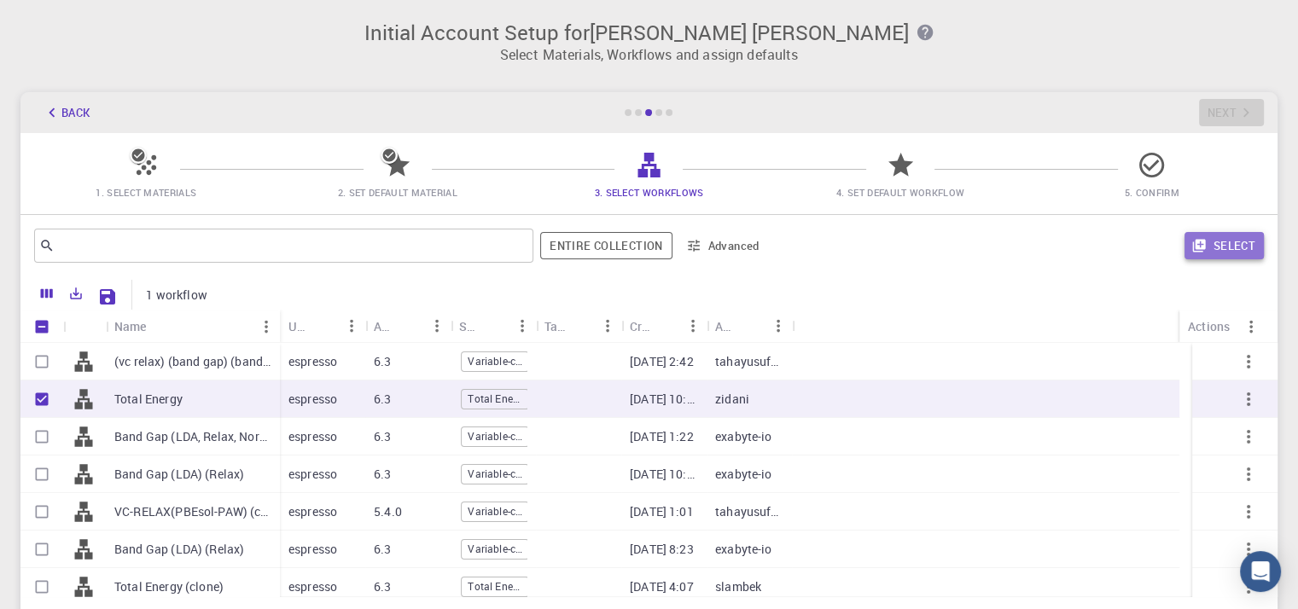
click at [1228, 245] on button "Select" at bounding box center [1224, 245] width 79 height 27
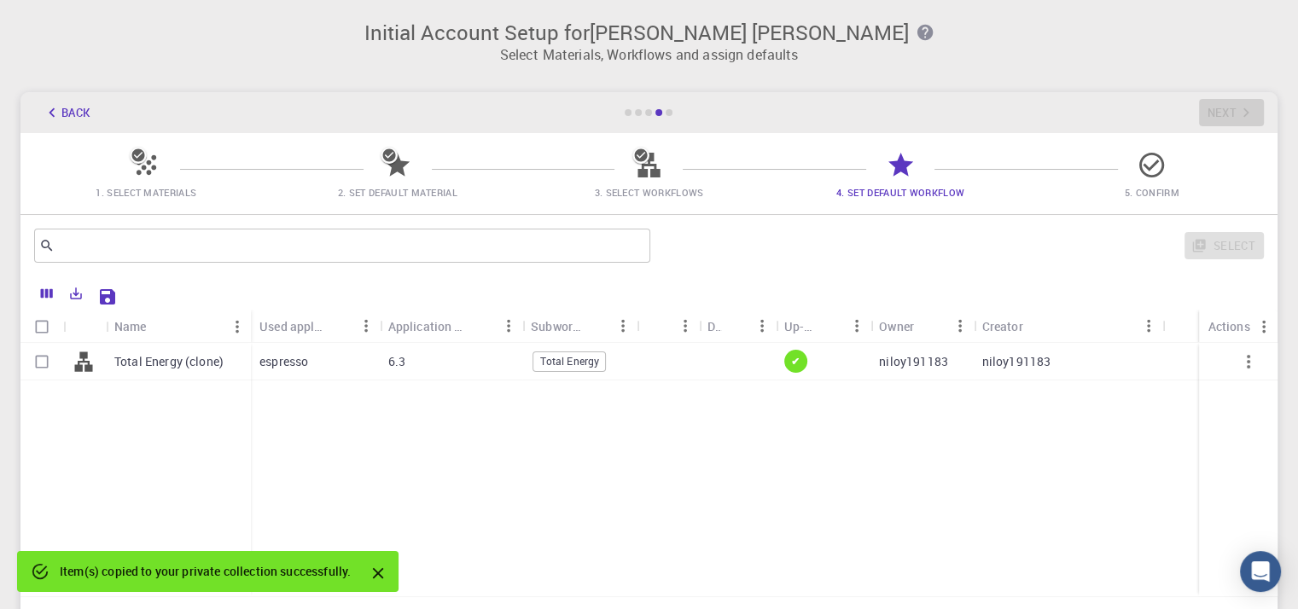
click at [221, 370] on p "Total Energy (clone)" at bounding box center [168, 361] width 109 height 17
checkbox input "true"
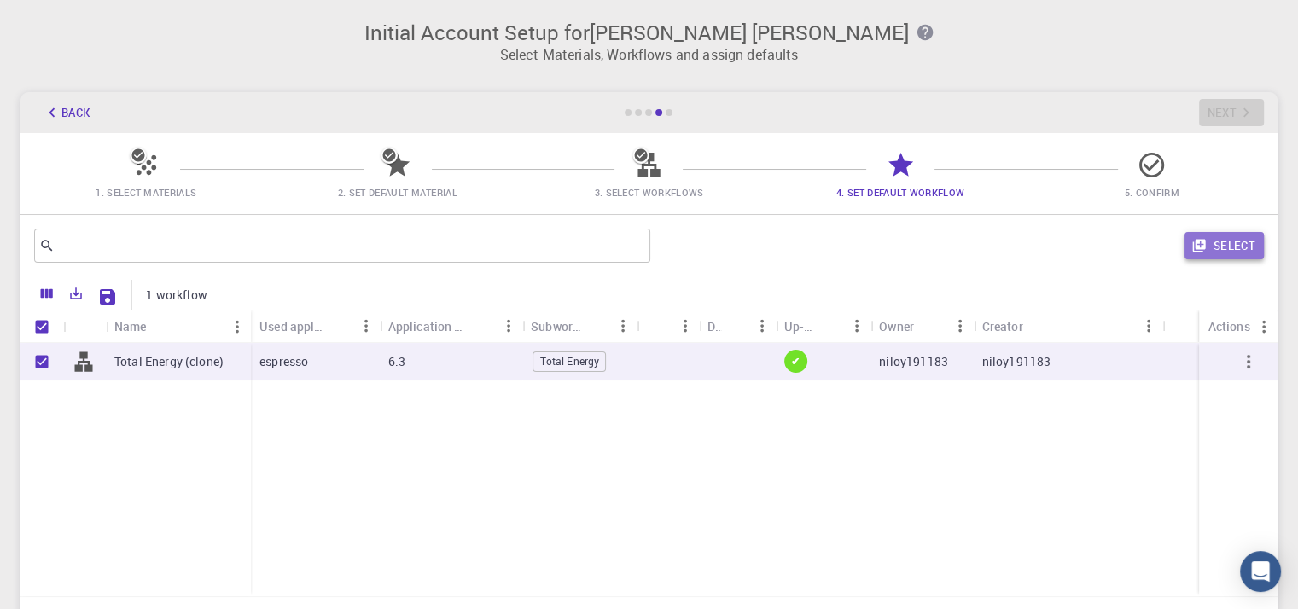
click at [1208, 250] on button "Select" at bounding box center [1224, 245] width 79 height 27
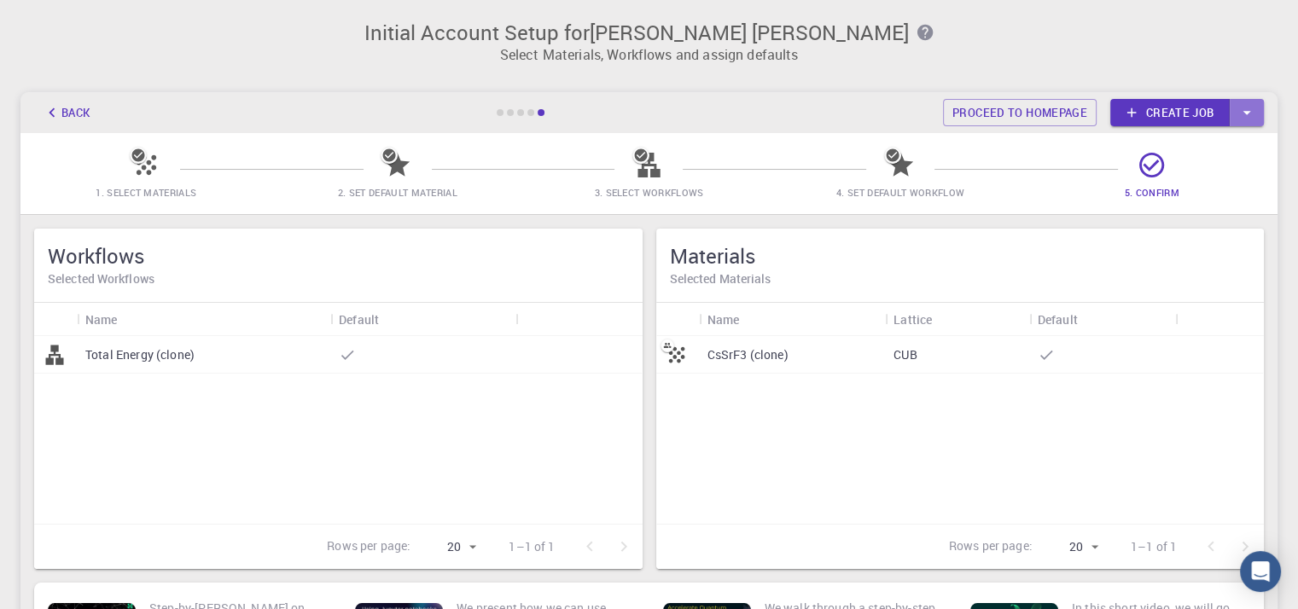
click at [1248, 116] on icon "button" at bounding box center [1247, 112] width 19 height 19
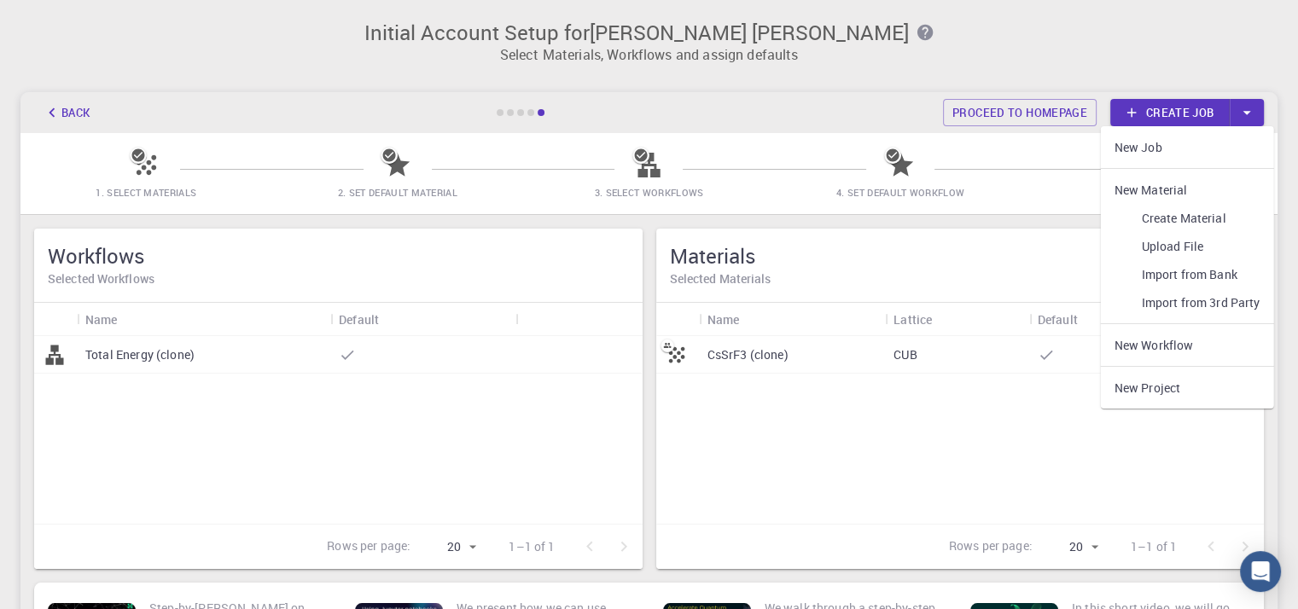
click at [980, 428] on div "CsSrF3 (clone) CUB" at bounding box center [960, 430] width 609 height 188
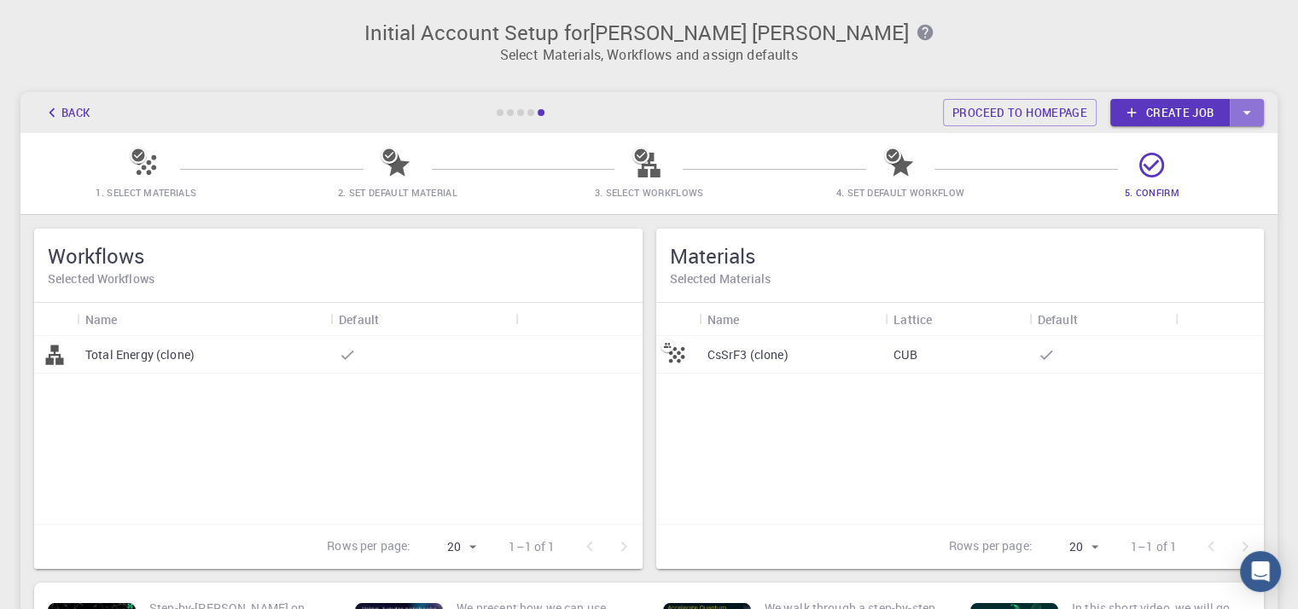
click at [1246, 104] on icon "button" at bounding box center [1247, 112] width 19 height 19
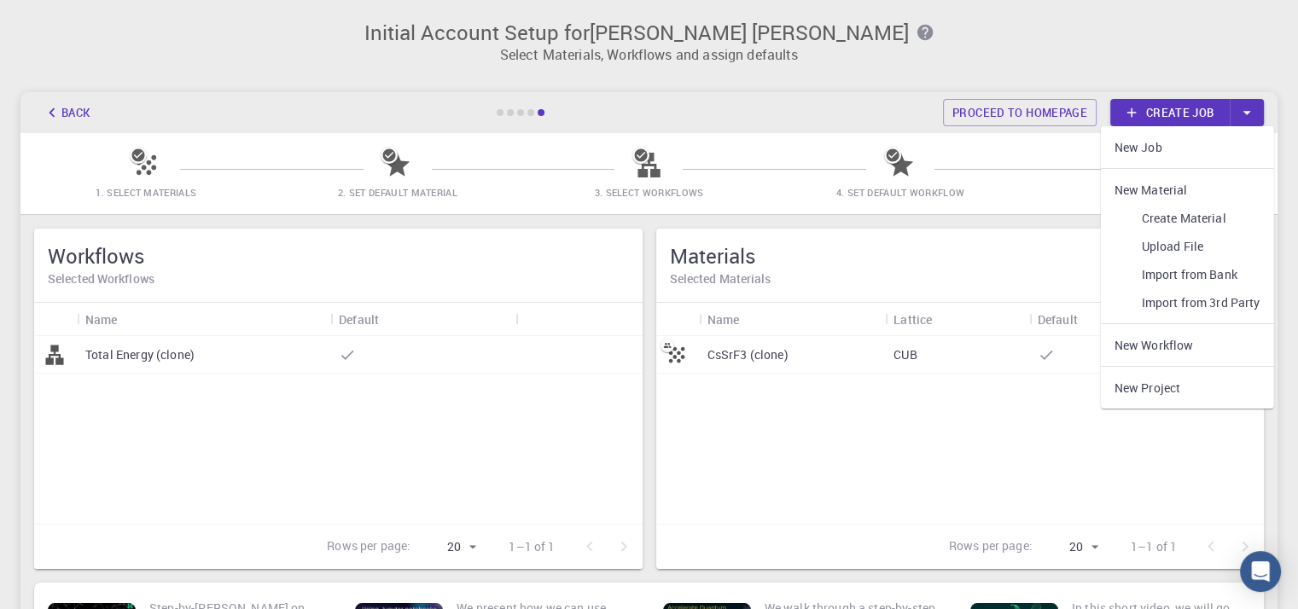
click at [1183, 216] on link "Create Material" at bounding box center [1187, 218] width 173 height 28
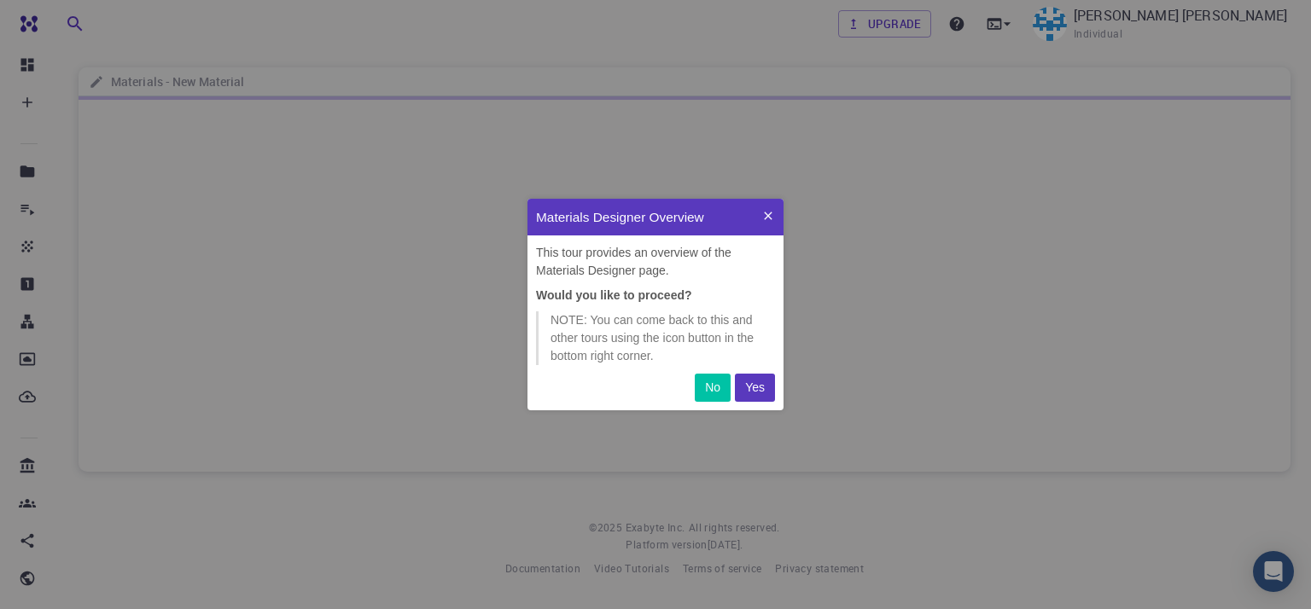
scroll to position [198, 242]
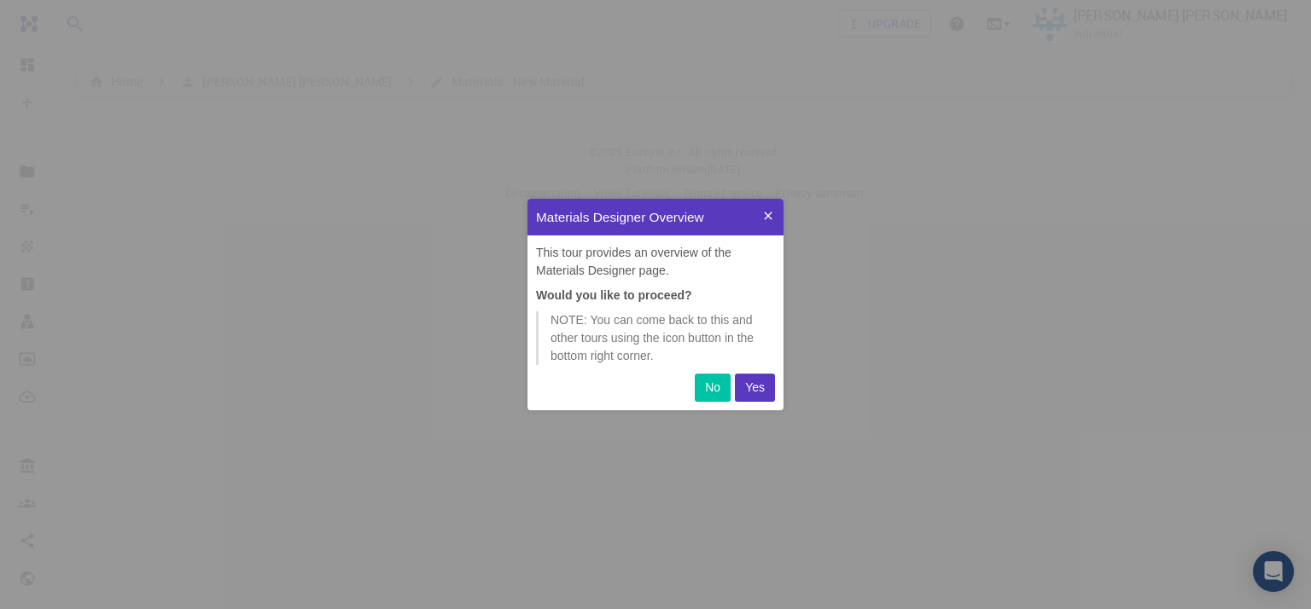
click at [751, 382] on p "Yes" at bounding box center [755, 388] width 20 height 18
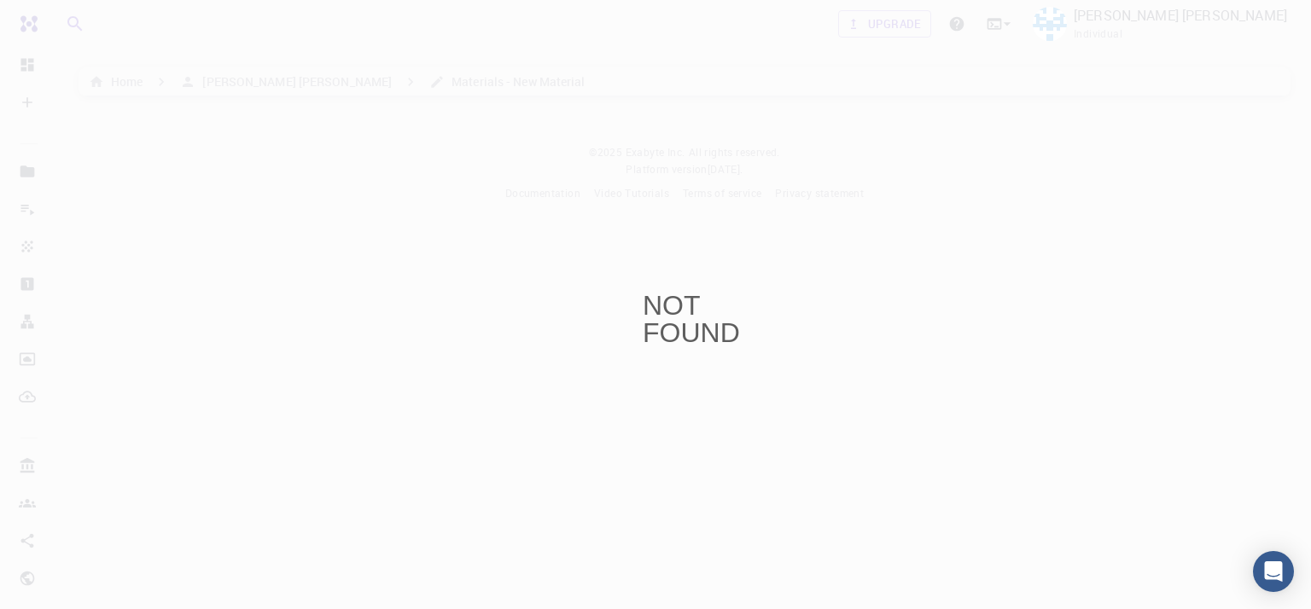
click at [730, 214] on div "NOT FOUND" at bounding box center [655, 304] width 1311 height 609
click at [668, 318] on div "NOT FOUND" at bounding box center [656, 305] width 26 height 26
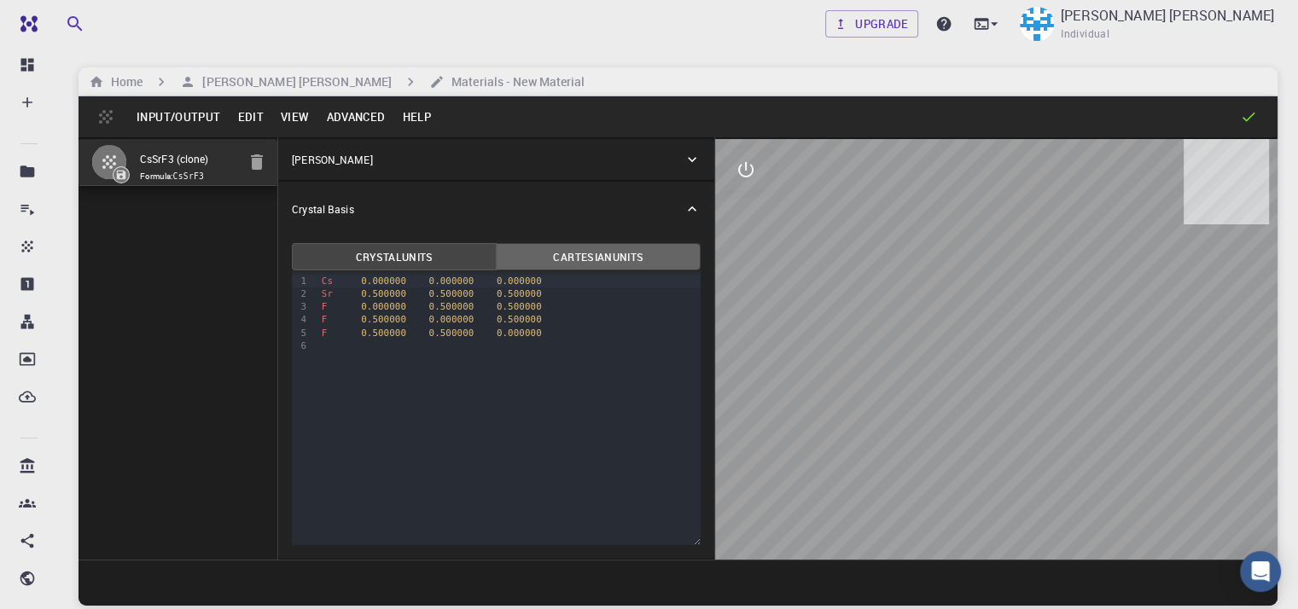
click at [577, 251] on button "Cartesian Units" at bounding box center [598, 256] width 205 height 27
click at [355, 253] on button "Crystal Units" at bounding box center [394, 256] width 205 height 27
drag, startPoint x: 902, startPoint y: 403, endPoint x: 765, endPoint y: 352, distance: 146.7
click at [765, 352] on div at bounding box center [996, 349] width 563 height 421
click at [166, 108] on button "Input/Output" at bounding box center [178, 116] width 101 height 27
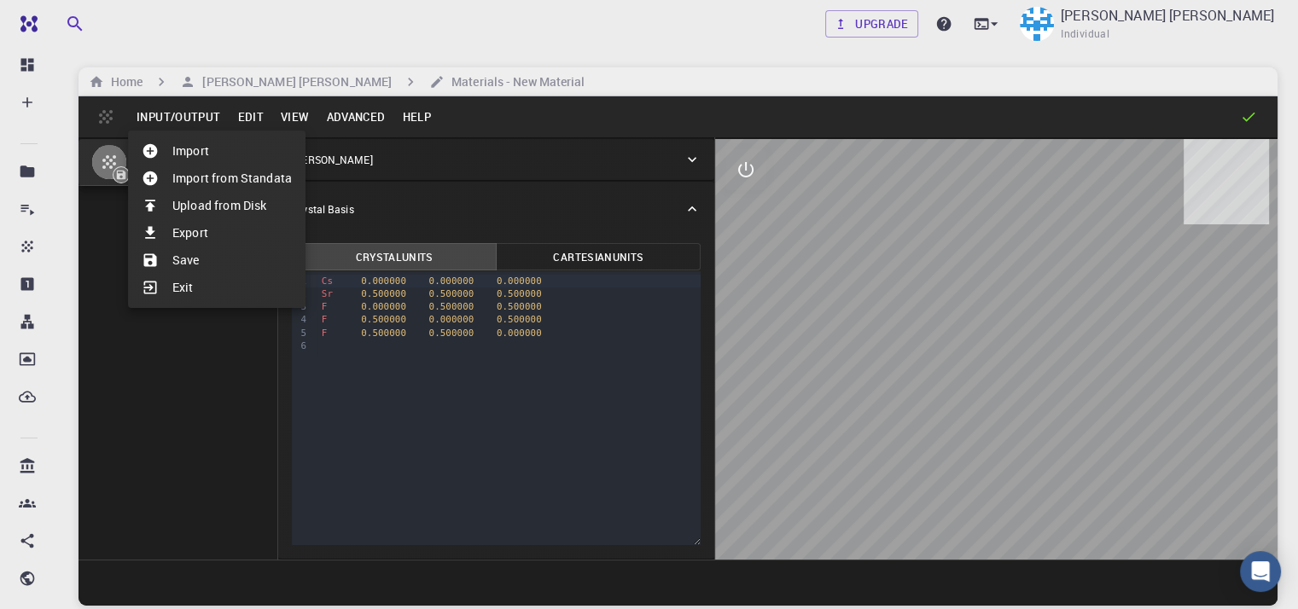
click at [239, 111] on div at bounding box center [649, 304] width 1298 height 609
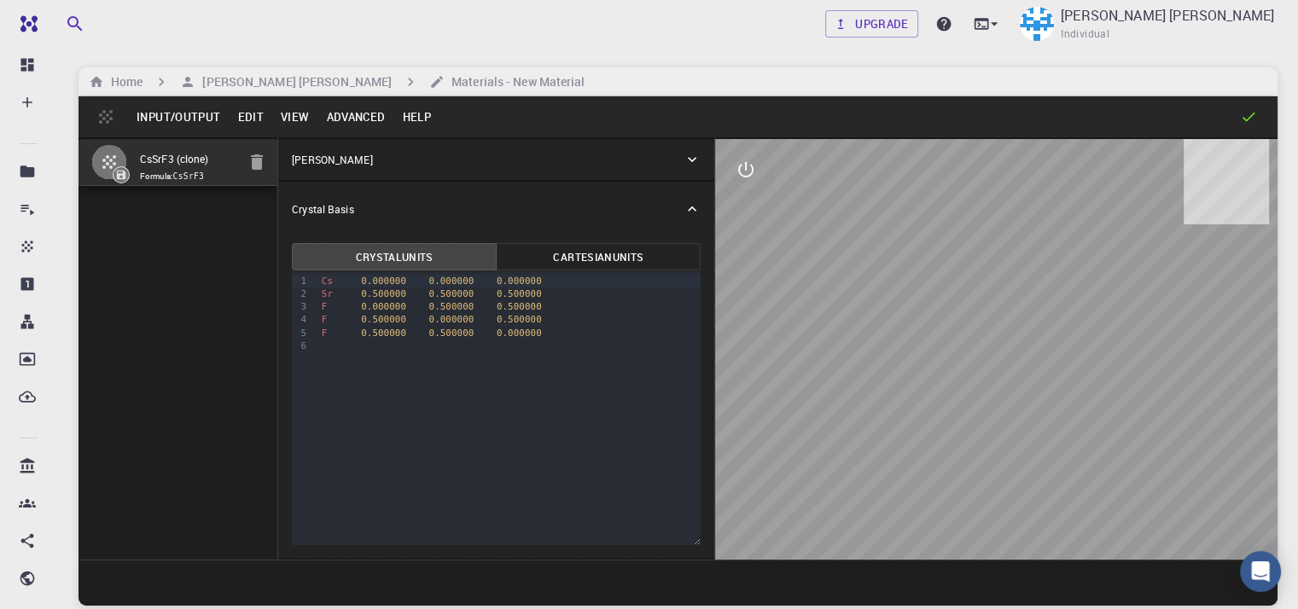
click at [249, 114] on button "Edit" at bounding box center [251, 116] width 44 height 27
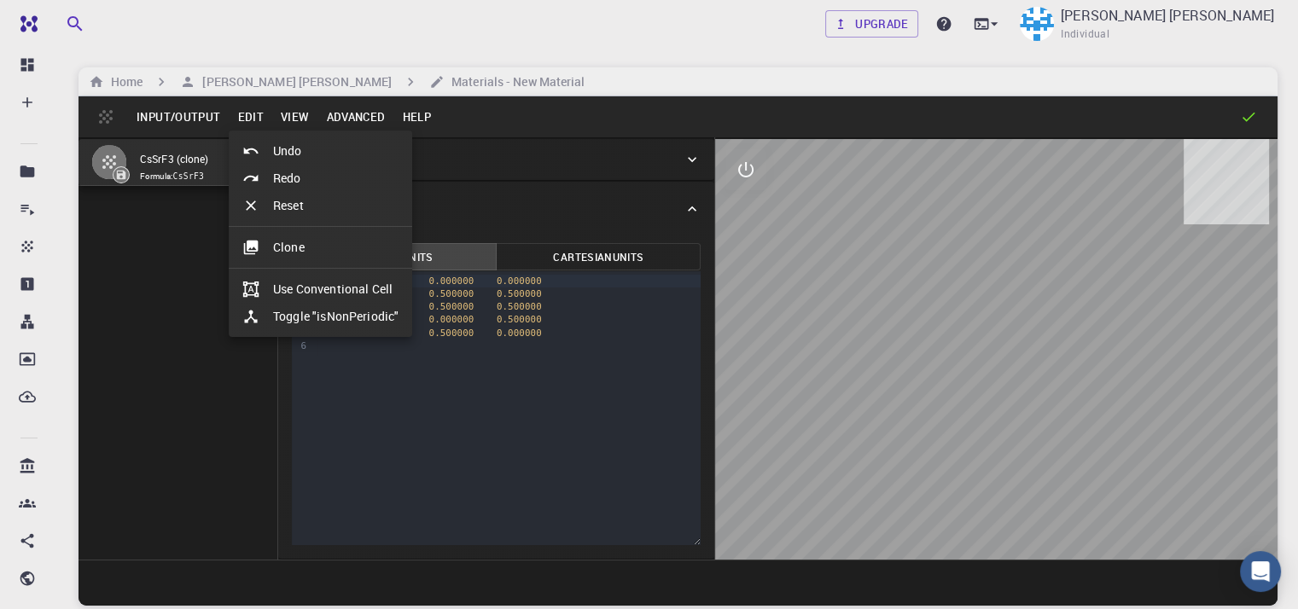
click at [293, 114] on div at bounding box center [649, 304] width 1298 height 609
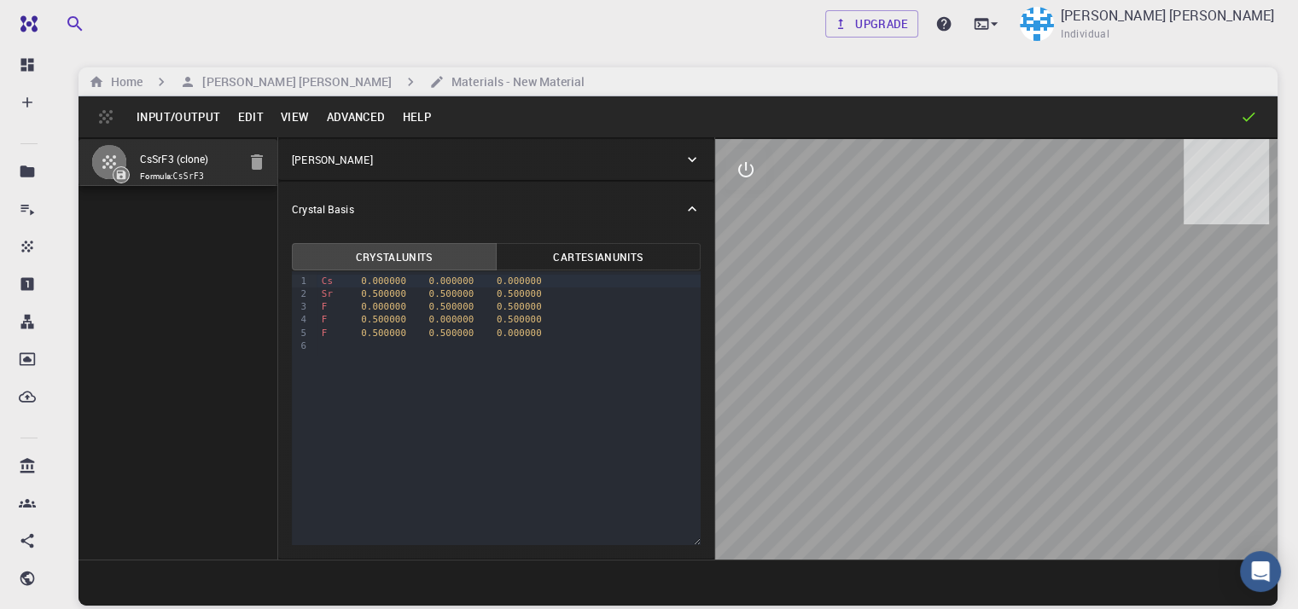
click at [293, 114] on button "View" at bounding box center [295, 116] width 46 height 27
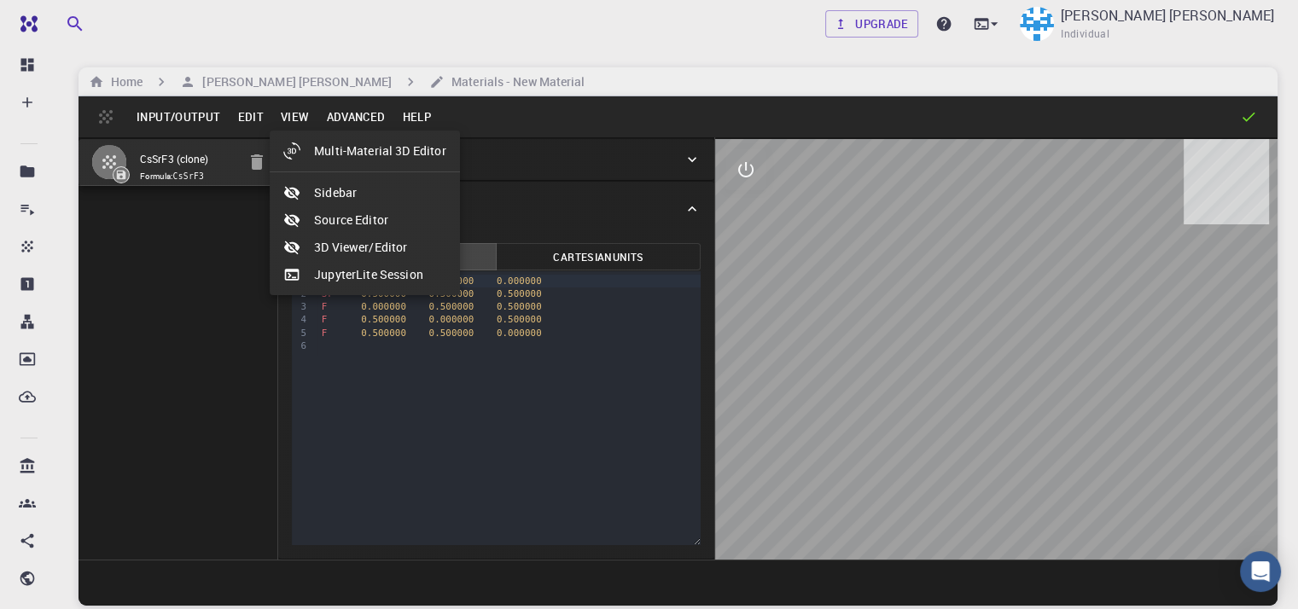
click at [293, 114] on div at bounding box center [649, 304] width 1298 height 609
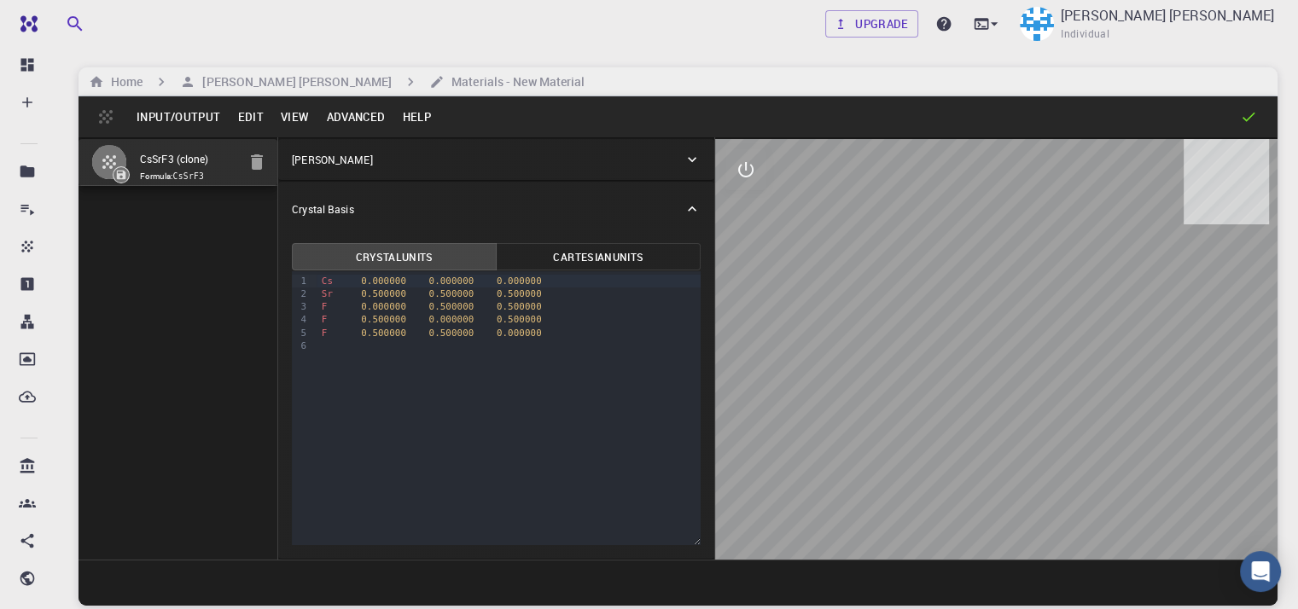
click at [334, 113] on button "Advanced" at bounding box center [356, 116] width 76 height 27
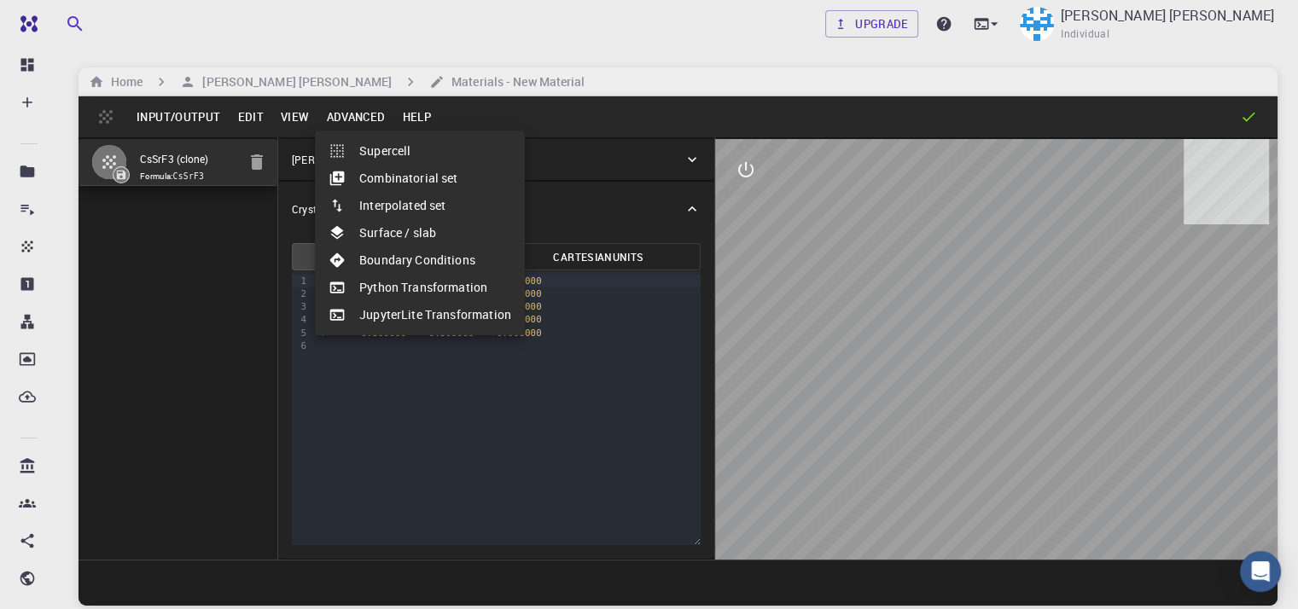
click at [362, 143] on li "Supercell" at bounding box center [420, 150] width 210 height 27
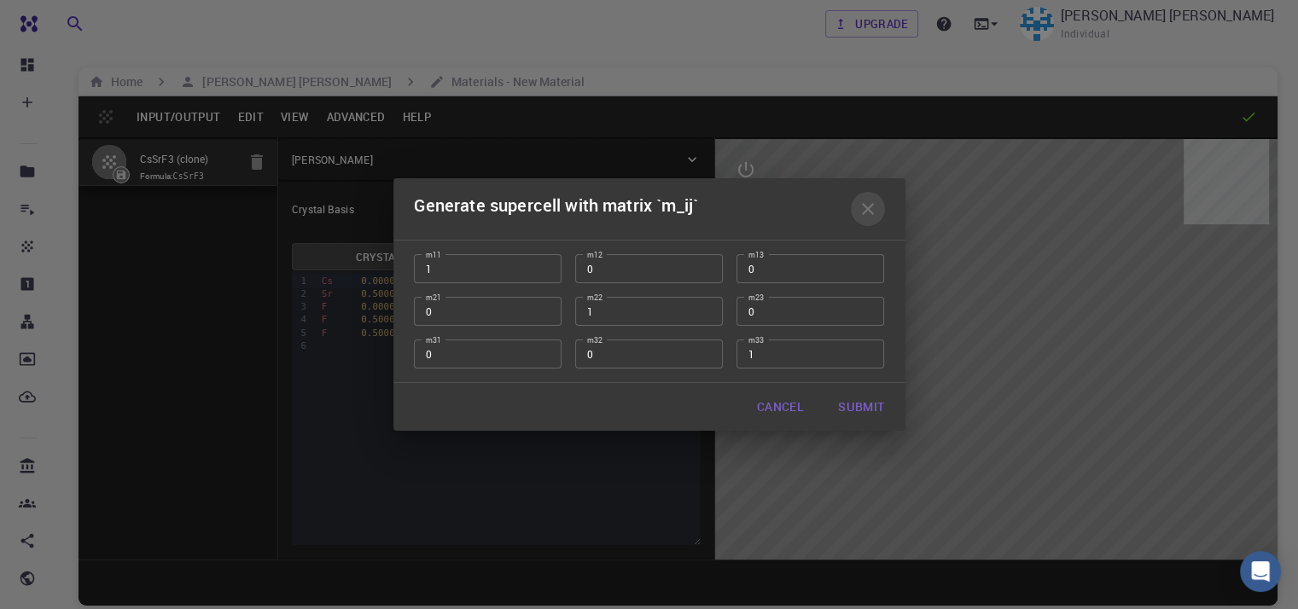
click at [874, 204] on icon "button" at bounding box center [868, 209] width 20 height 20
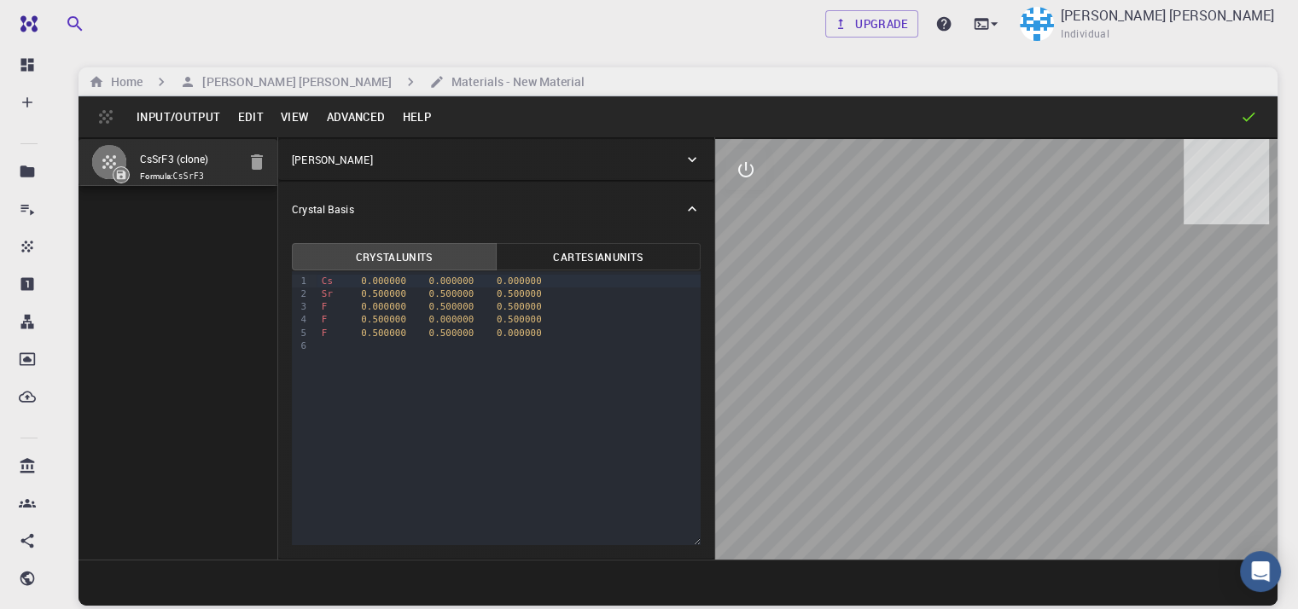
click at [921, 465] on div at bounding box center [996, 349] width 563 height 421
drag, startPoint x: 891, startPoint y: 475, endPoint x: 990, endPoint y: 358, distance: 153.9
click at [990, 358] on div at bounding box center [996, 349] width 563 height 421
drag, startPoint x: 799, startPoint y: 306, endPoint x: 914, endPoint y: 296, distance: 115.7
click at [912, 296] on div at bounding box center [996, 349] width 563 height 421
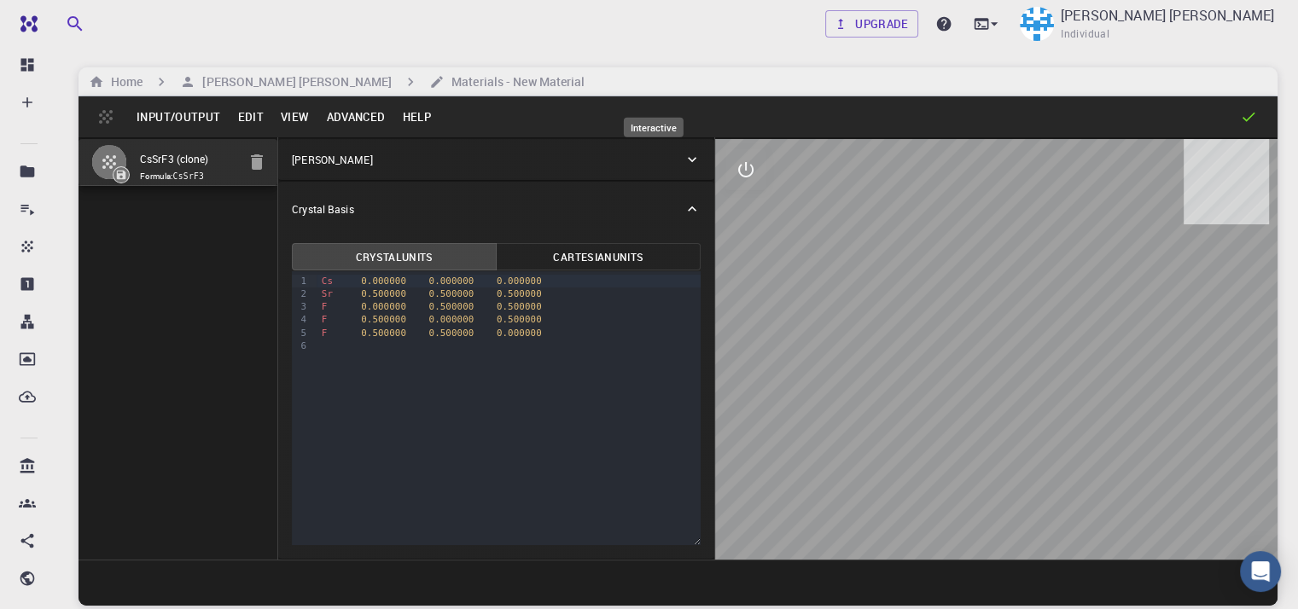
click at [726, 157] on button "interactive" at bounding box center [746, 169] width 41 height 41
click at [737, 214] on icon "view" at bounding box center [746, 211] width 19 height 13
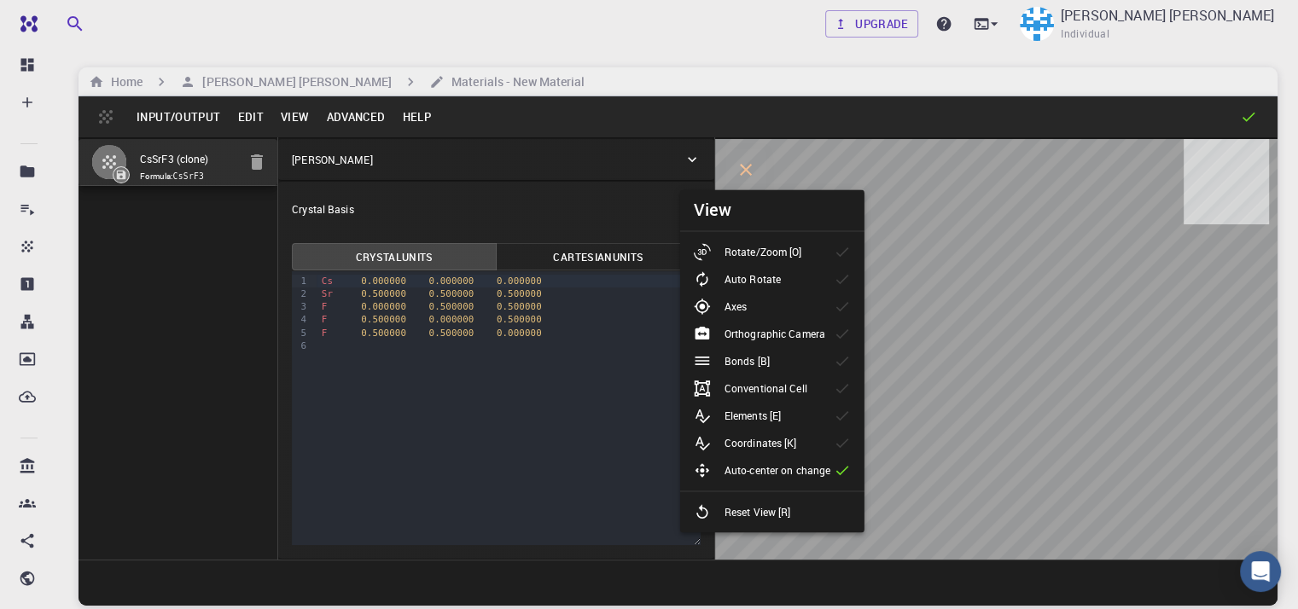
click at [775, 254] on p "Rotate/Zoom [O]" at bounding box center [764, 251] width 78 height 15
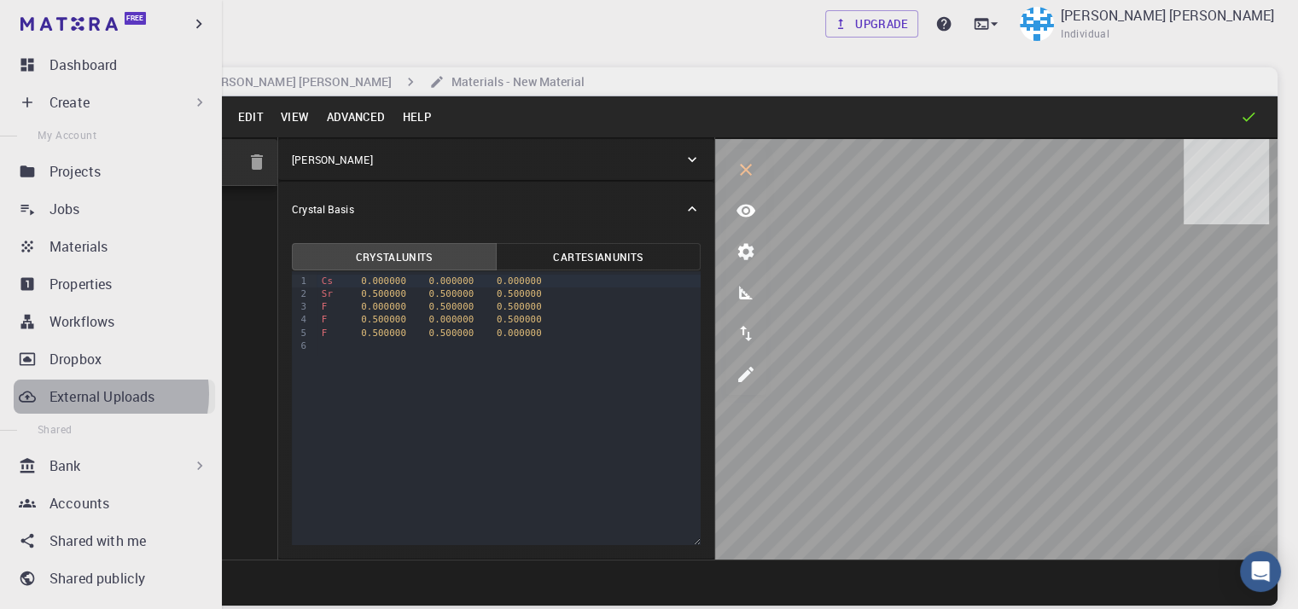
click at [96, 394] on p "External Uploads" at bounding box center [102, 397] width 105 height 20
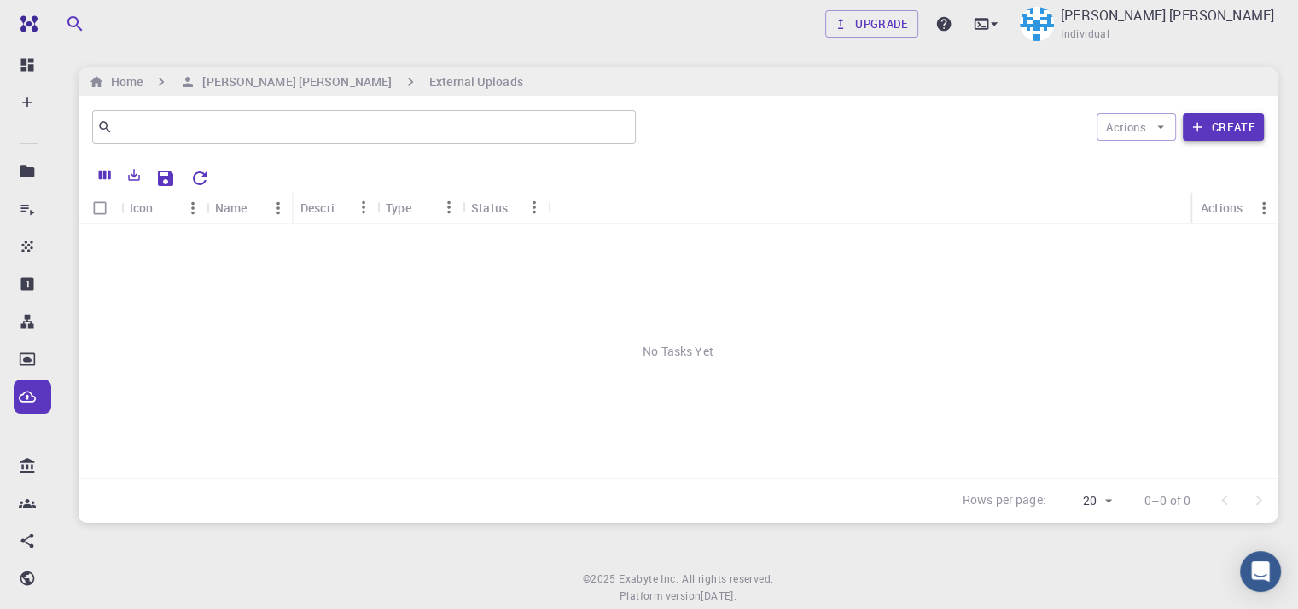
click at [1219, 125] on button "Create" at bounding box center [1223, 127] width 81 height 27
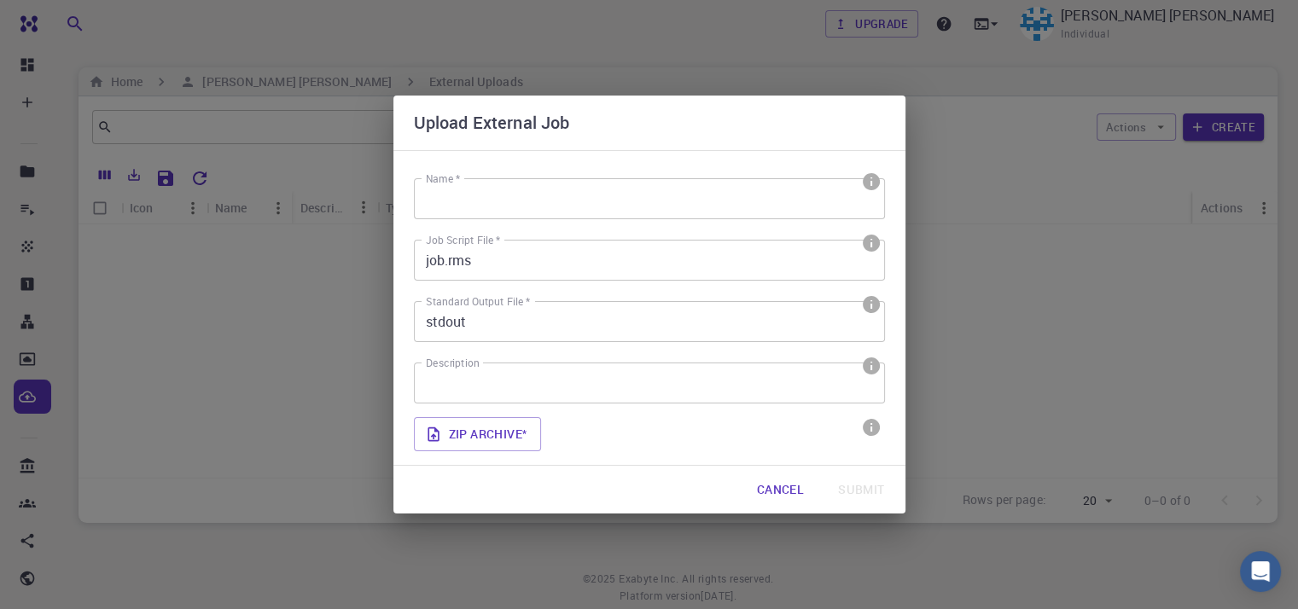
click at [1011, 146] on div "Upload External Job Name * Name * Job Script File * job.rms Job Script File * S…" at bounding box center [649, 304] width 1298 height 609
click at [782, 493] on button "Cancel" at bounding box center [780, 490] width 74 height 34
